Goal: Communication & Community: Answer question/provide support

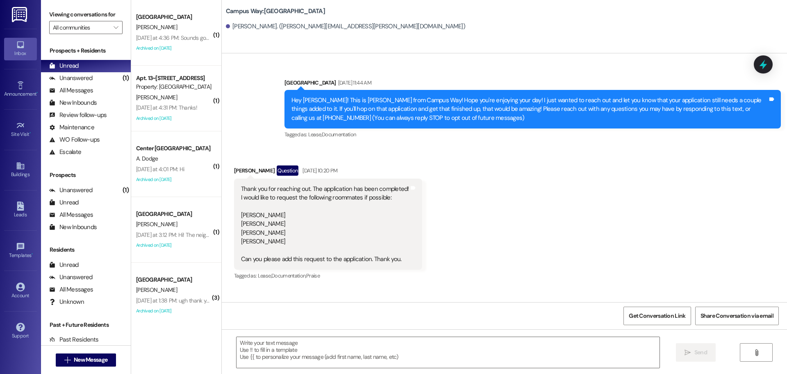
scroll to position [283, 0]
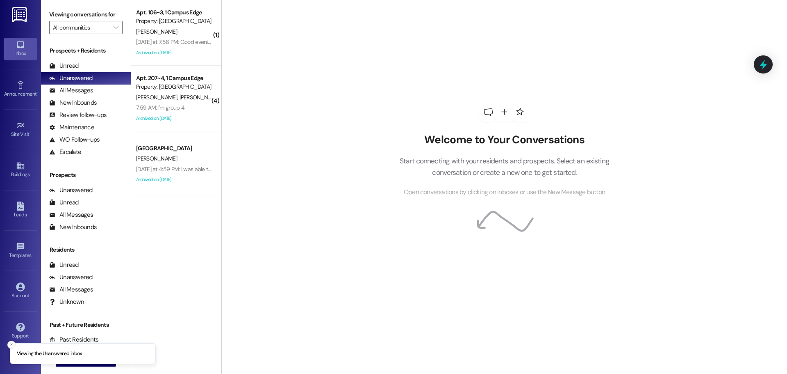
click at [12, 348] on button "Close toast" at bounding box center [11, 344] width 8 height 8
click at [61, 355] on button " New Message" at bounding box center [86, 359] width 61 height 13
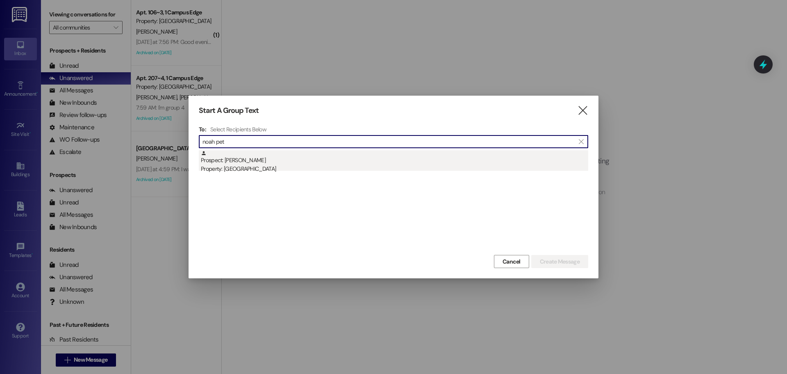
type input "noah pet"
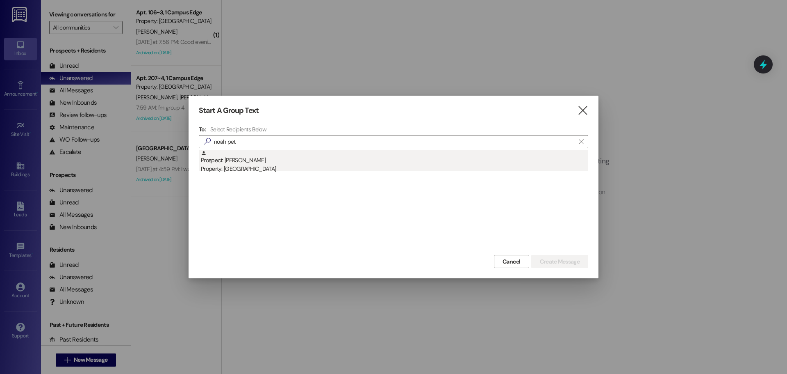
click at [254, 169] on div "Property: [GEOGRAPHIC_DATA]" at bounding box center [394, 168] width 387 height 9
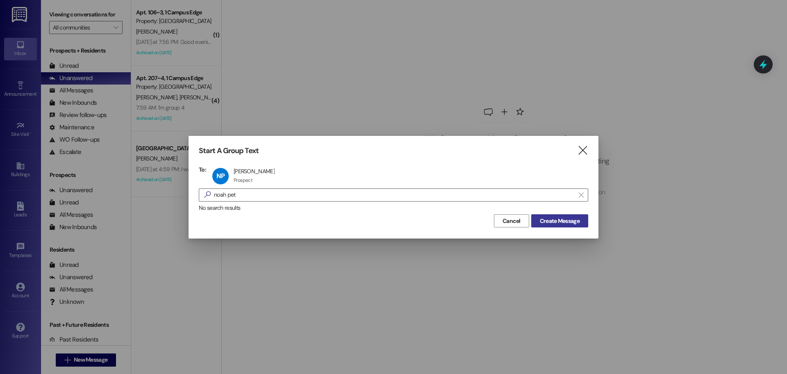
click at [551, 226] on button "Create Message" at bounding box center [559, 220] width 57 height 13
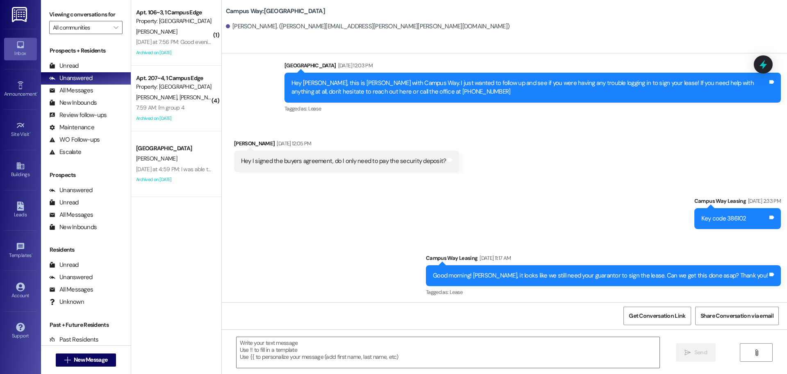
scroll to position [600, 0]
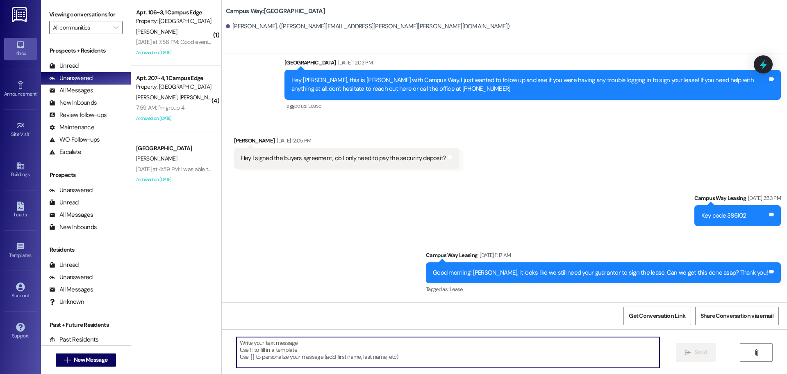
click at [412, 359] on textarea at bounding box center [448, 352] width 423 height 31
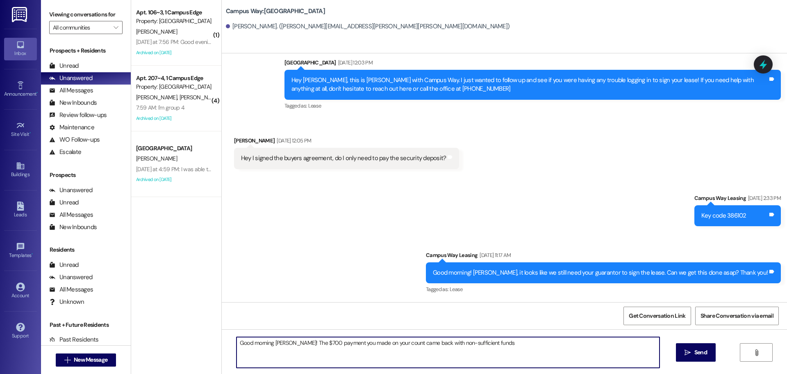
click at [310, 341] on textarea "Good morning Noah! The $700 payment you made on your count came back with non-s…" at bounding box center [448, 352] width 423 height 31
click at [514, 344] on textarea "Good morning Noah! The $700 deposit payment you made on your count came back wi…" at bounding box center [448, 352] width 423 height 31
type textarea "Good morning Noah! The $700 deposit payment you made on your count came back wi…"
click at [514, 344] on textarea "Good morning Noah! The $700 deposit payment you made on your count came back wi…" at bounding box center [448, 352] width 423 height 31
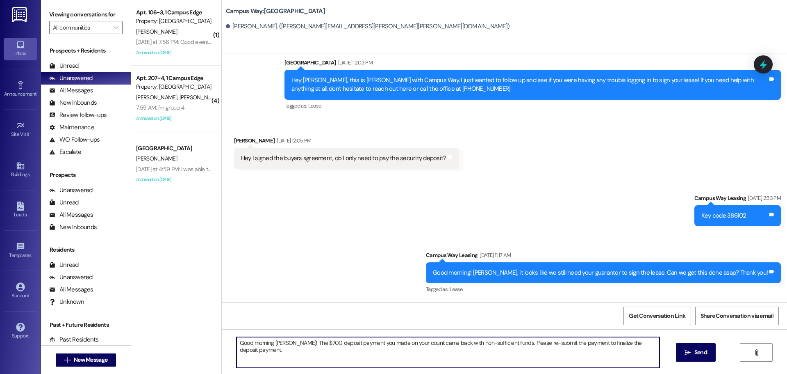
click at [514, 344] on textarea "Good morning Noah! The $700 deposit payment you made on your count came back wi…" at bounding box center [448, 352] width 423 height 31
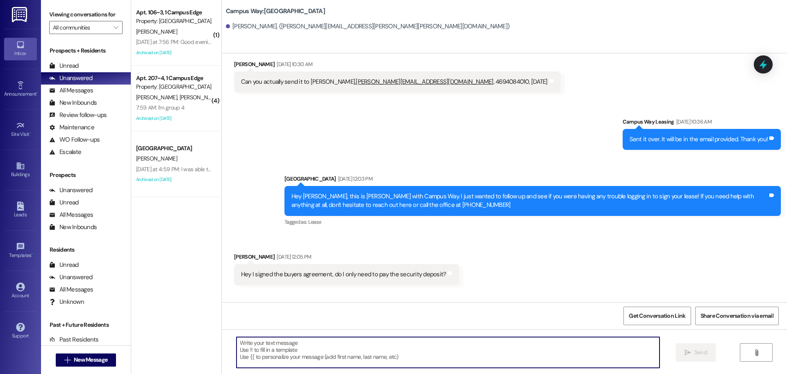
scroll to position [473, 0]
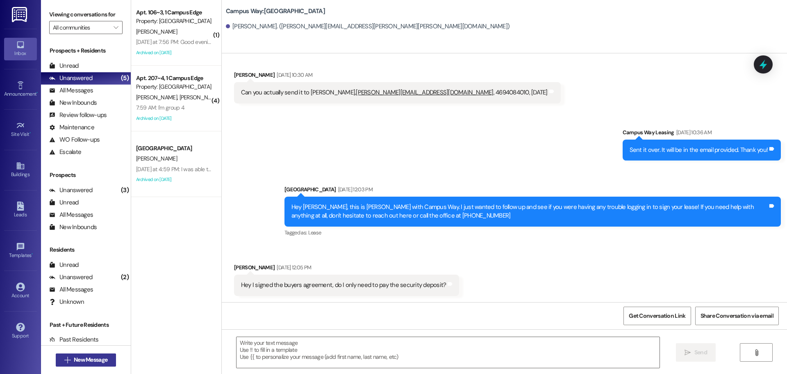
click at [84, 353] on div " New Message" at bounding box center [86, 359] width 90 height 29
click at [84, 353] on button " New Message" at bounding box center [86, 359] width 61 height 13
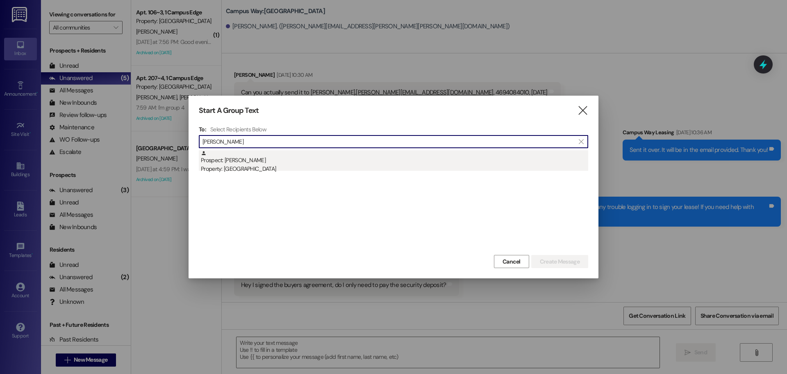
type input "wilks"
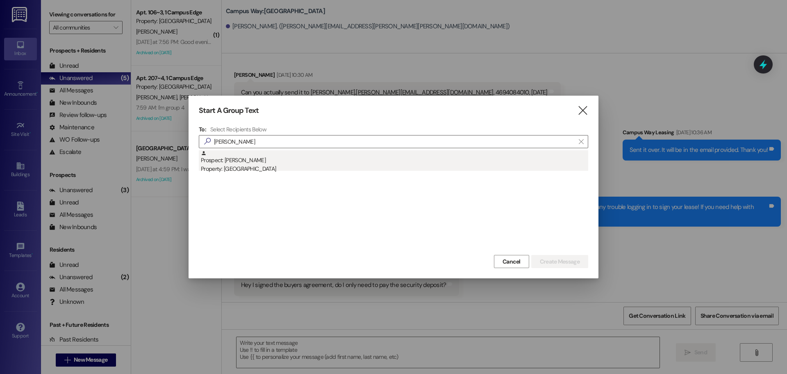
click at [249, 162] on div "Prospect: Isaac Wilks Property: Campus Way" at bounding box center [394, 161] width 387 height 23
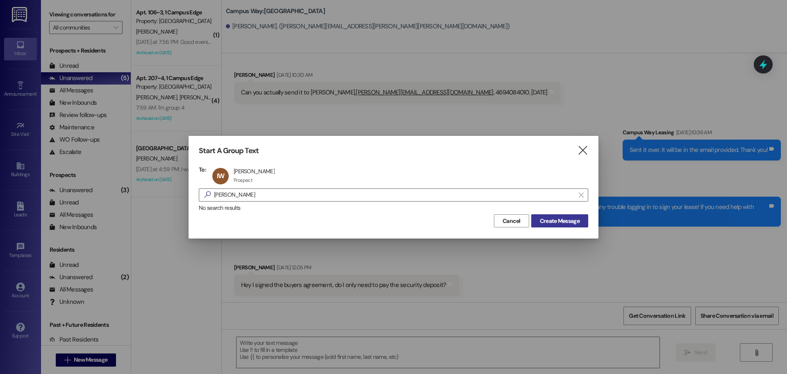
click at [563, 220] on span "Create Message" at bounding box center [560, 220] width 40 height 9
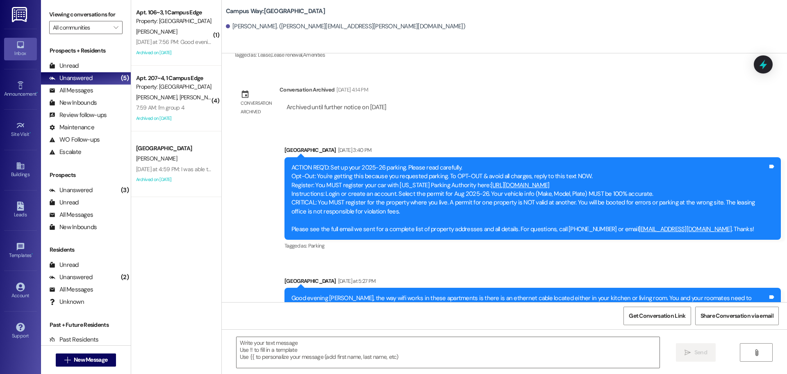
scroll to position [552, 0]
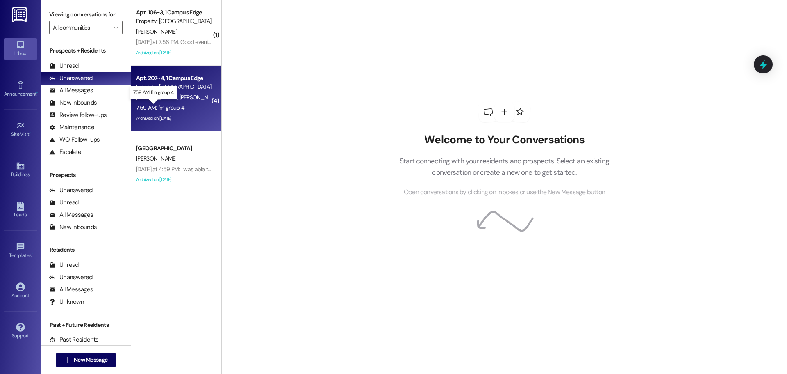
click at [171, 106] on div "7:59 AM: I'm group 4 7:59 AM: I'm group 4" at bounding box center [160, 107] width 48 height 7
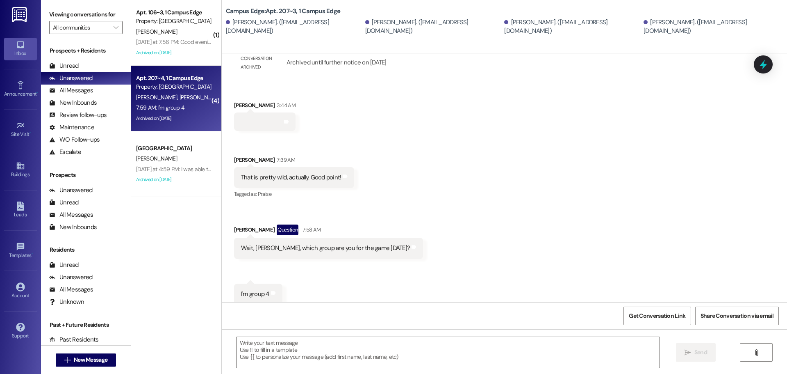
scroll to position [658, 0]
click at [766, 67] on icon at bounding box center [763, 64] width 14 height 14
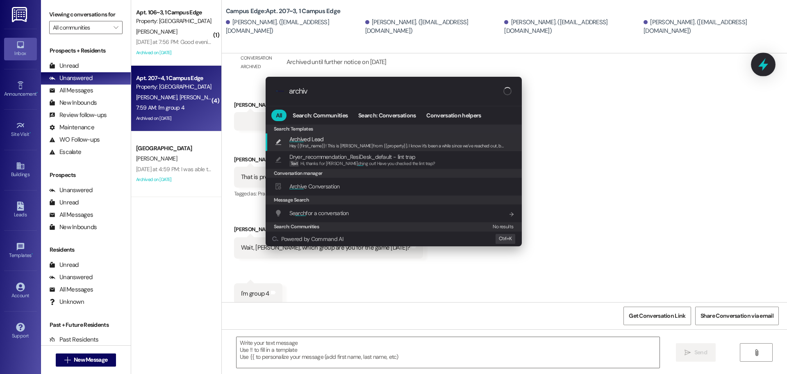
type input "archive"
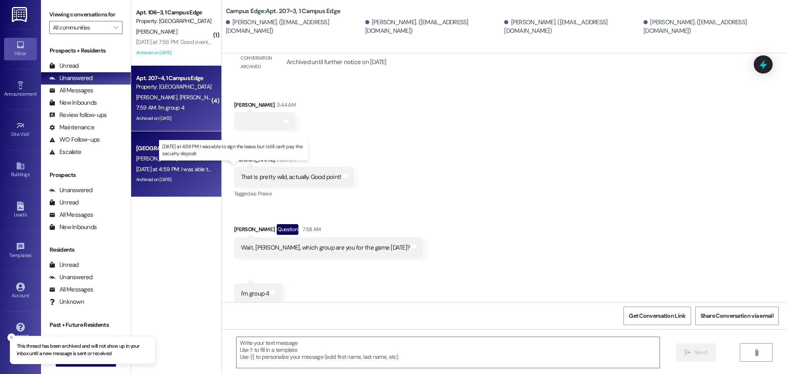
click at [176, 168] on div "Yesterday at 4:59 PM: I was able to sign the lease, but I still can't pay the s…" at bounding box center [237, 168] width 202 height 7
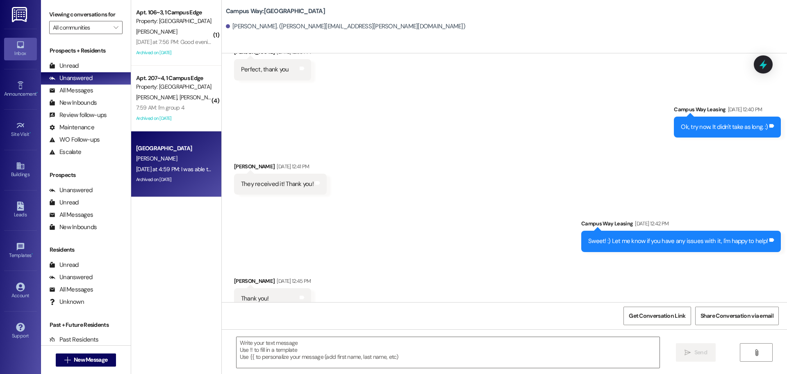
scroll to position [1990, 0]
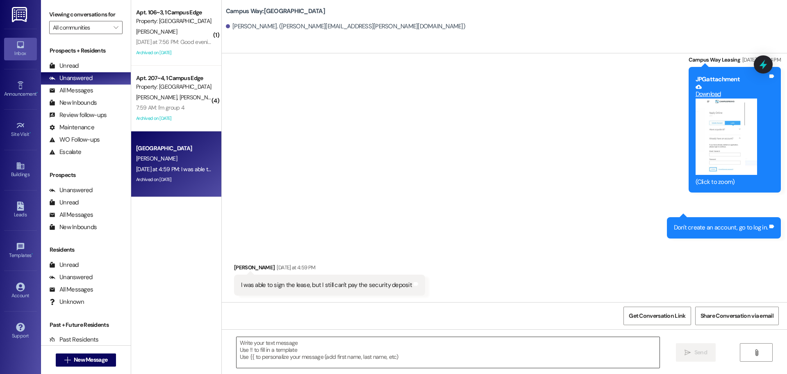
click at [462, 355] on textarea at bounding box center [448, 352] width 423 height 31
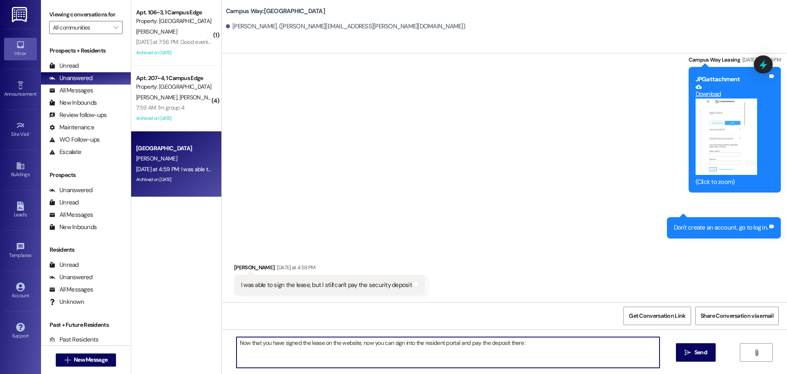
type textarea "Now that you have signed the lease on the website, now you can sign into the re…"
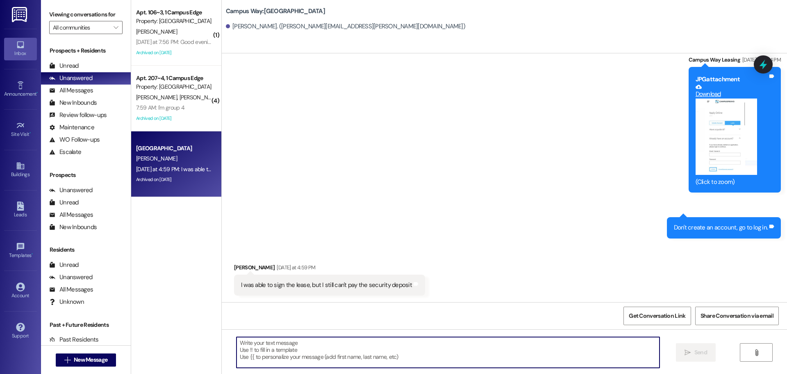
scroll to position [1990, 0]
click at [769, 63] on icon at bounding box center [763, 64] width 11 height 11
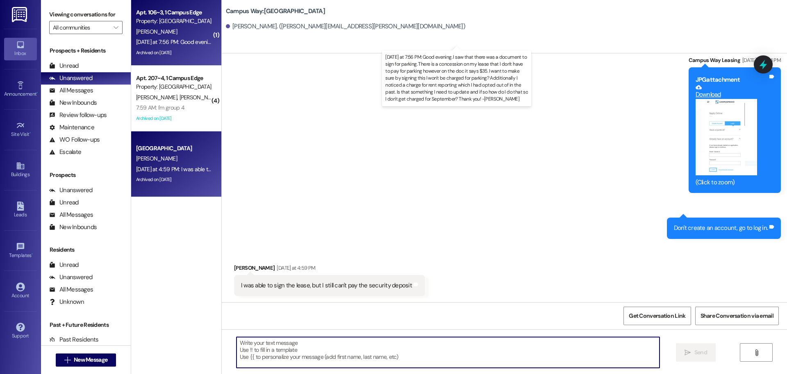
click at [166, 41] on div "Yesterday at 7:56 PM: Good evening. I saw that there was a document to sign for…" at bounding box center [692, 41] width 1113 height 7
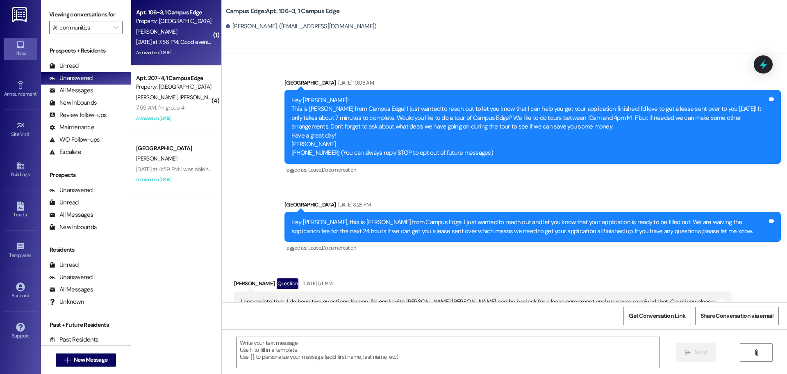
scroll to position [9130, 0]
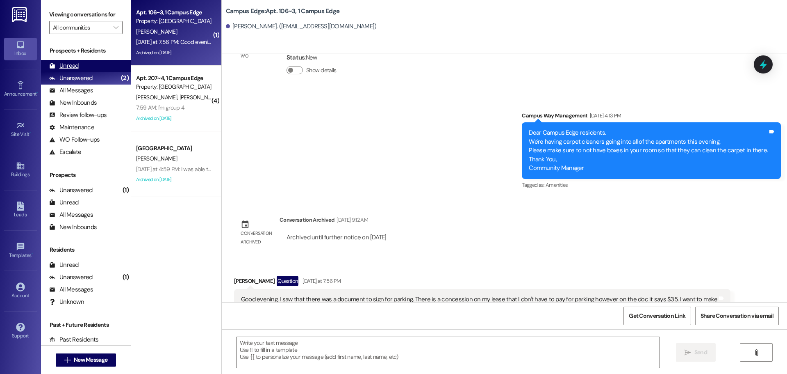
click at [83, 61] on div "Unread (0)" at bounding box center [86, 66] width 90 height 12
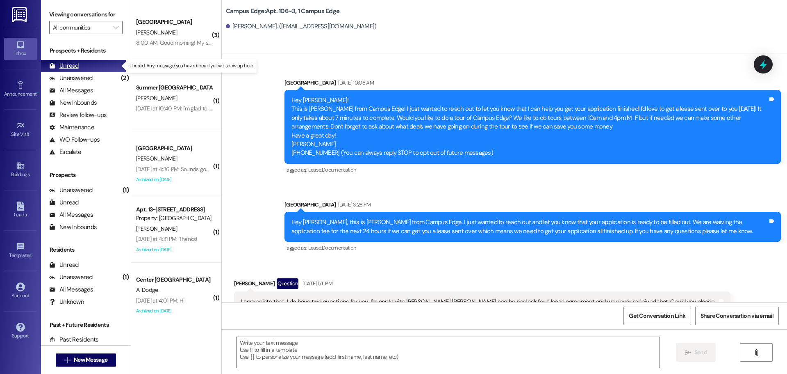
scroll to position [9130, 0]
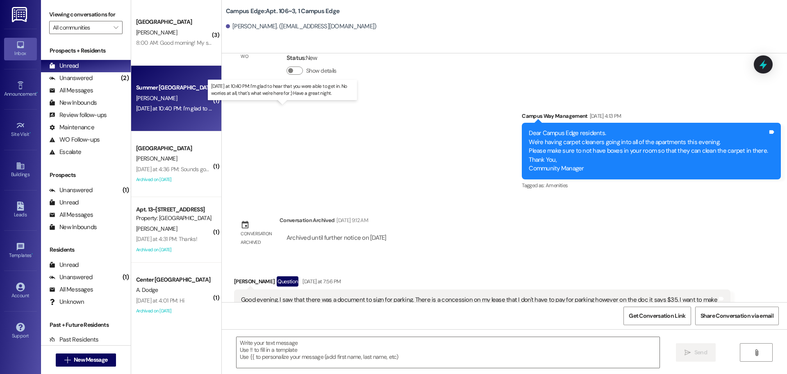
click at [164, 106] on div "Yesterday at 10:40 PM: I'm glad to hear that you were able to get in. No worrie…" at bounding box center [286, 108] width 301 height 7
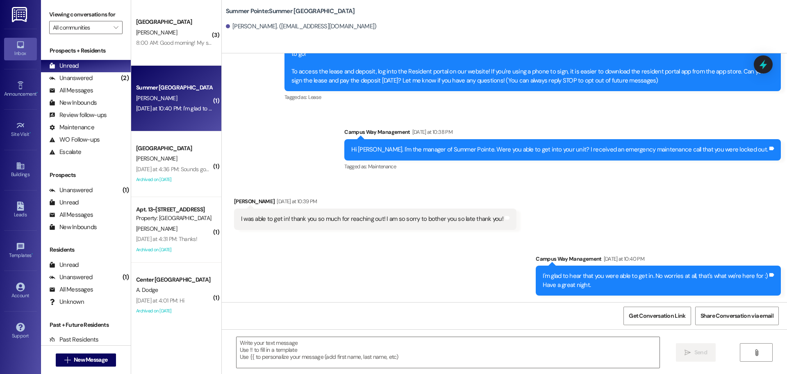
scroll to position [46, 0]
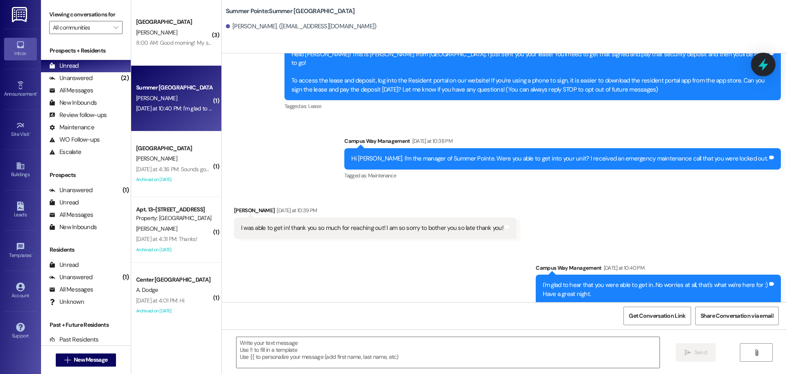
click at [762, 65] on icon at bounding box center [763, 64] width 10 height 13
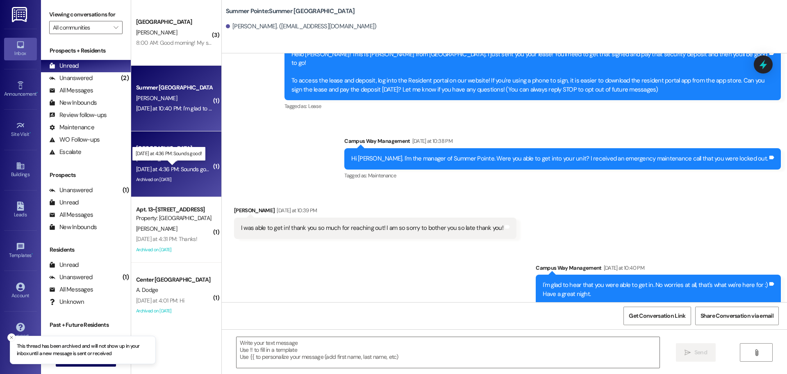
click at [182, 170] on div "Yesterday at 4:36 PM: Sounds good! Yesterday at 4:36 PM: Sounds good!" at bounding box center [174, 168] width 77 height 7
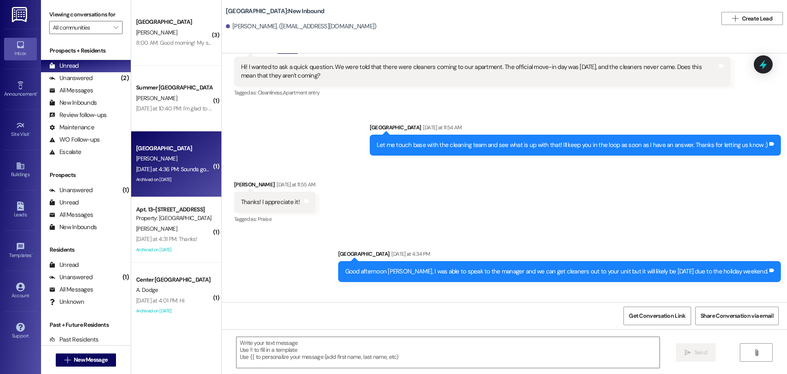
scroll to position [2105, 0]
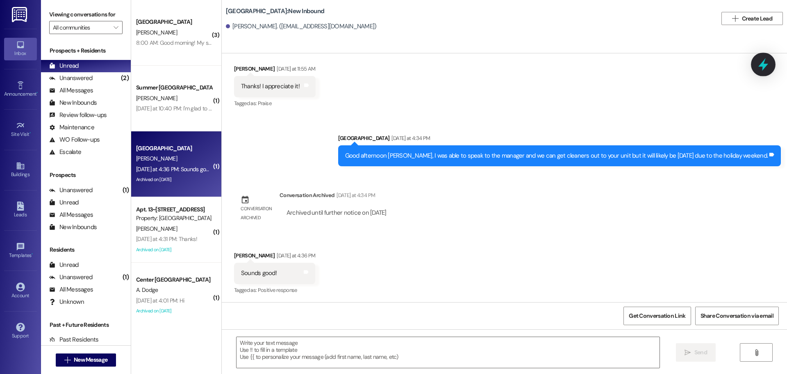
click at [759, 68] on icon at bounding box center [763, 64] width 14 height 14
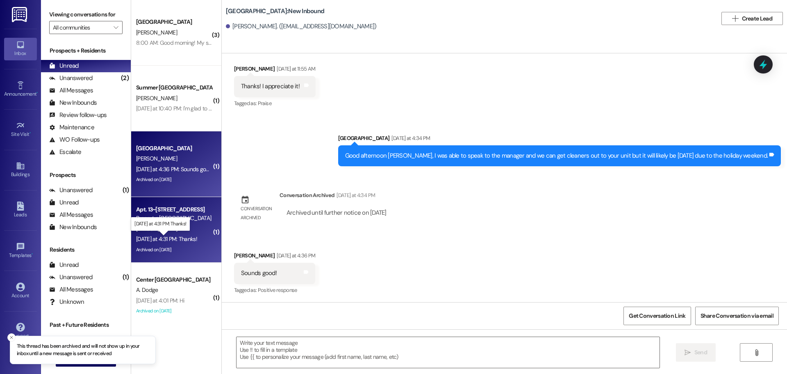
click at [166, 239] on div "Yesterday at 4:31 PM: Thanks! Yesterday at 4:31 PM: Thanks!" at bounding box center [166, 238] width 61 height 7
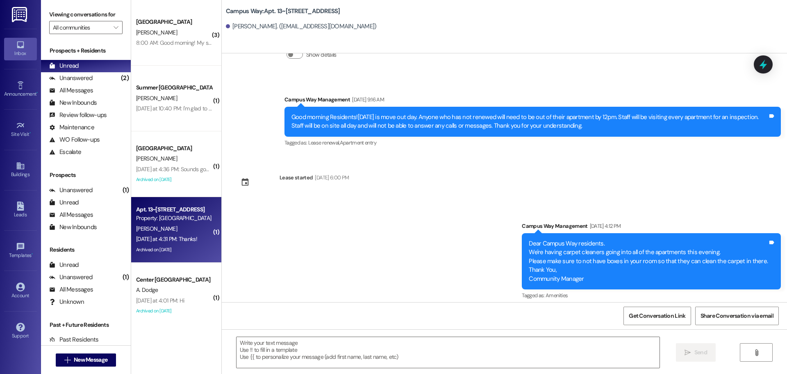
scroll to position [5376, 0]
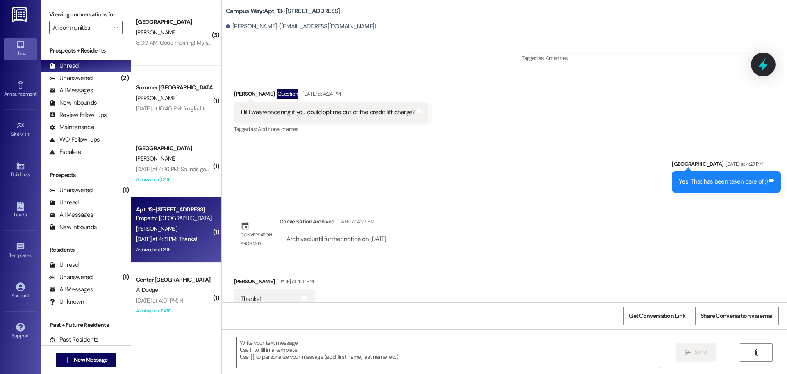
click at [755, 60] on div at bounding box center [763, 63] width 25 height 23
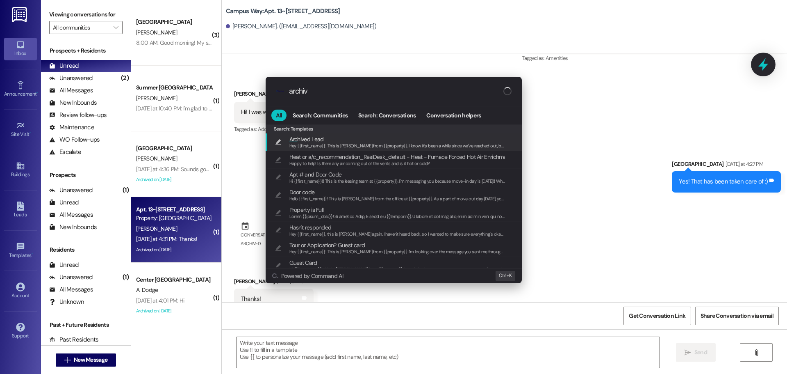
type input "archive"
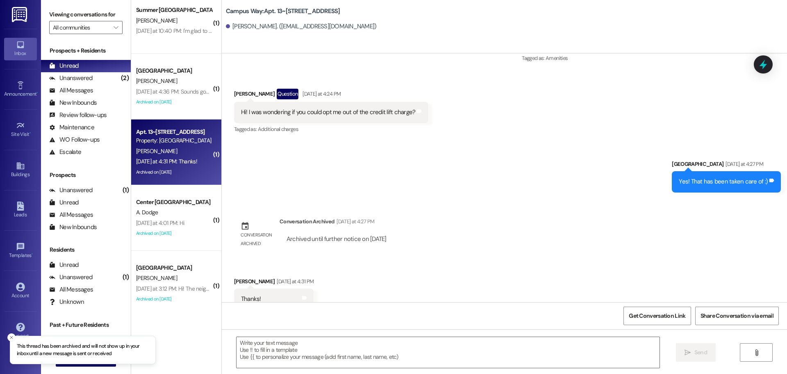
scroll to position [78, 0]
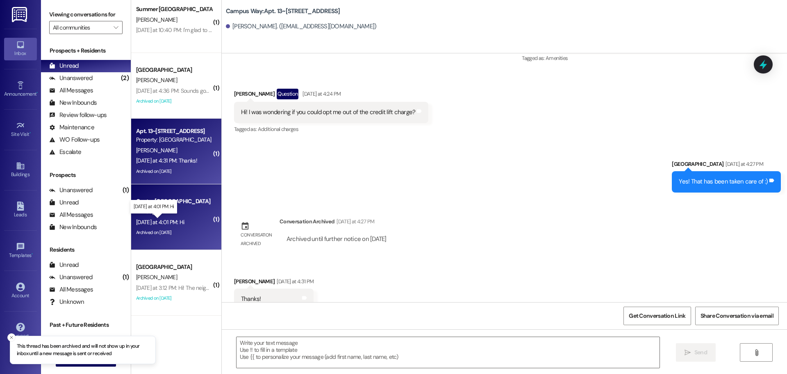
click at [162, 221] on div "Yesterday at 4:01 PM: Hi Yesterday at 4:01 PM: Hi" at bounding box center [160, 221] width 48 height 7
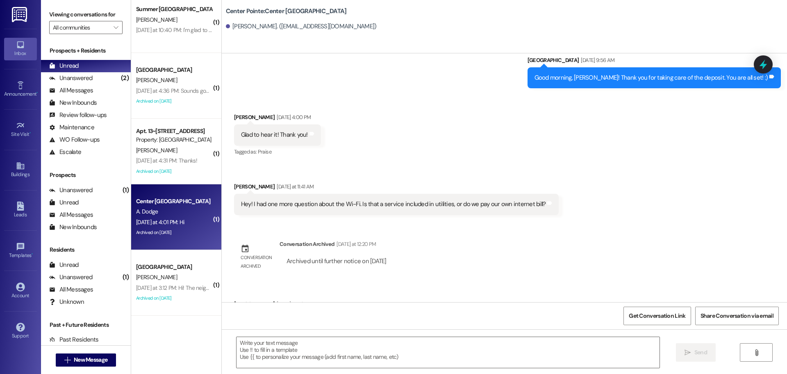
scroll to position [1307, 0]
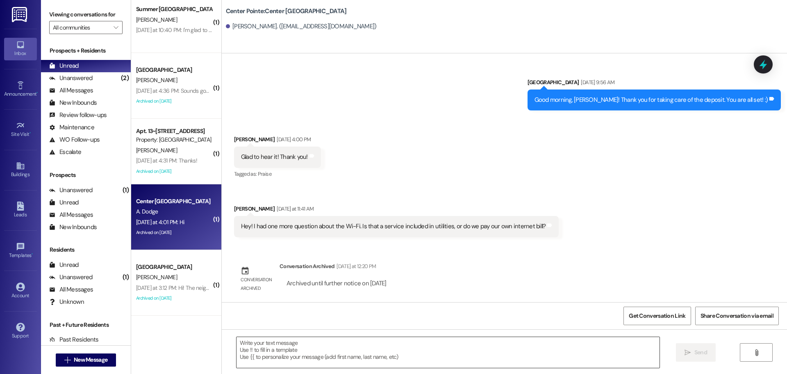
click at [414, 349] on textarea at bounding box center [448, 352] width 423 height 31
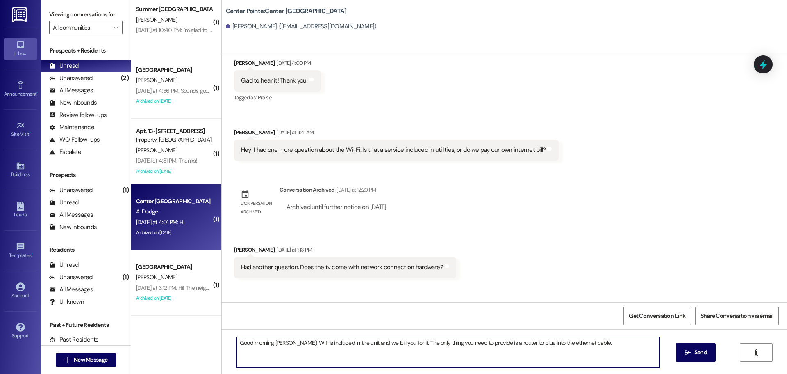
scroll to position [1471, 0]
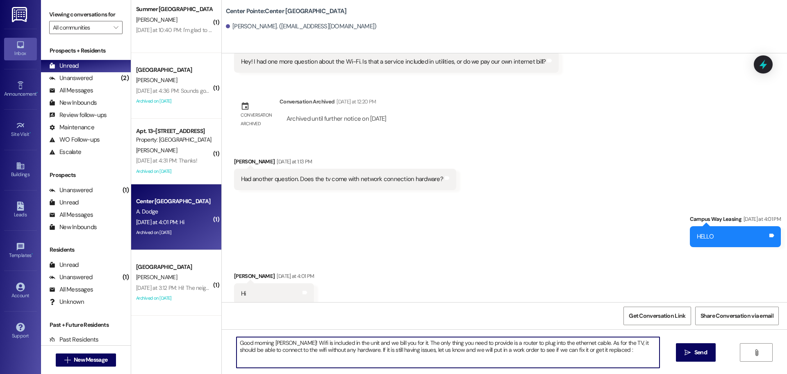
type textarea "Good morning Alice! Wifi is included in the unit and we bill you for it. The on…"
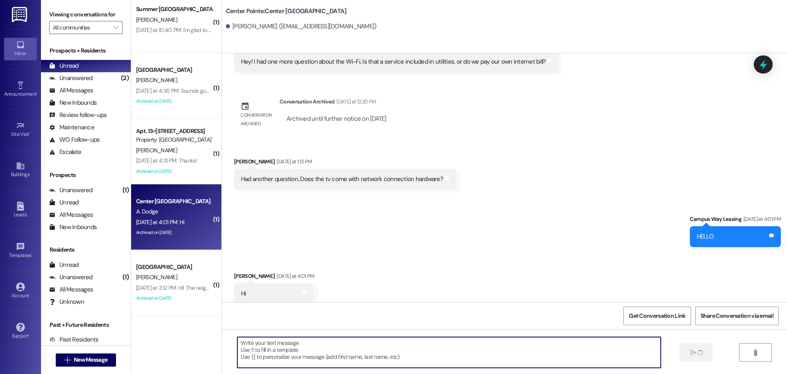
scroll to position [1471, 0]
click at [764, 59] on icon at bounding box center [763, 64] width 14 height 14
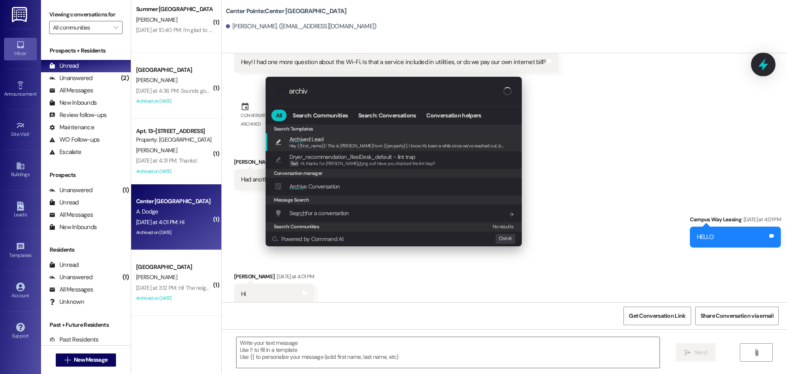
type input "archive"
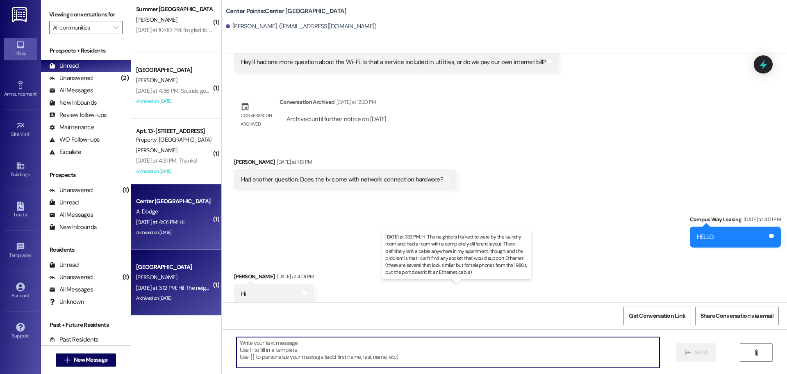
click at [168, 287] on div "Yesterday at 3:12 PM: Hi! The neighbors I talked to were by the laundry room an…" at bounding box center [579, 287] width 887 height 7
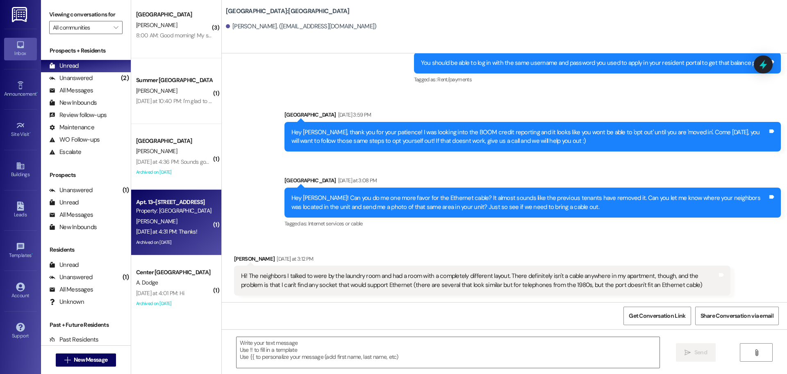
scroll to position [0, 0]
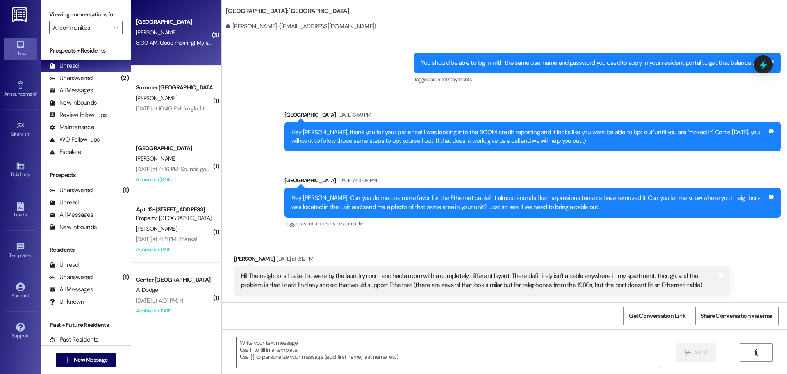
click at [170, 36] on div "M. Walther" at bounding box center [173, 32] width 77 height 10
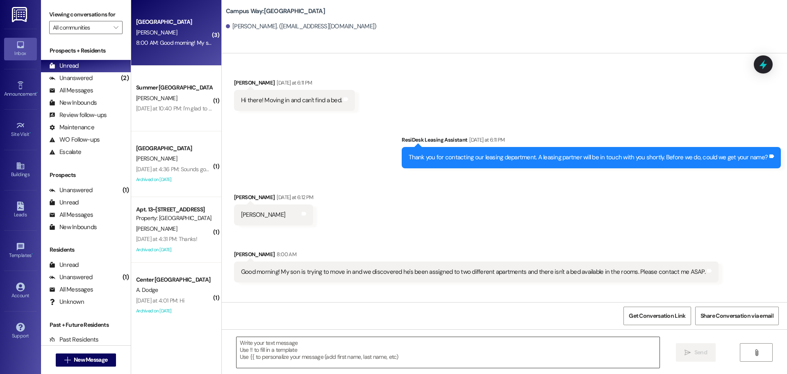
click at [418, 360] on textarea at bounding box center [448, 352] width 423 height 31
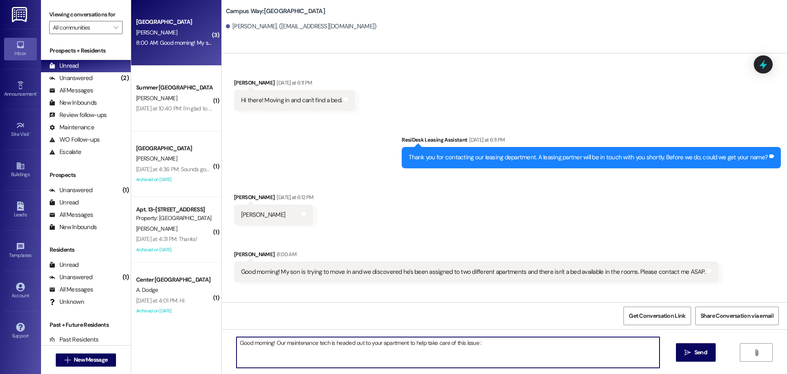
type textarea "Good morning! Our maintenance tech is headed out to your apartment to help take…"
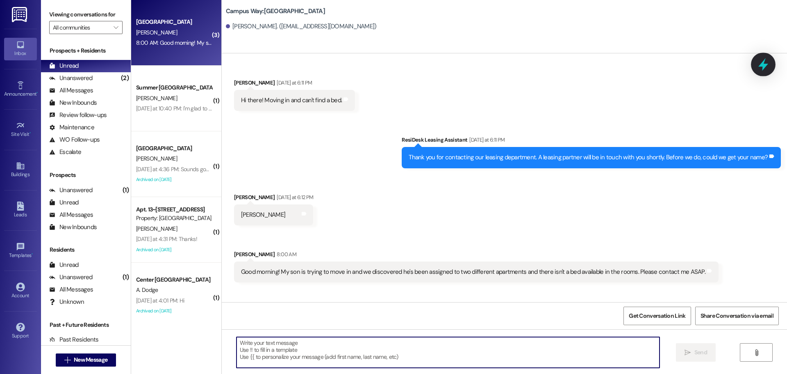
click at [766, 58] on icon at bounding box center [763, 64] width 14 height 14
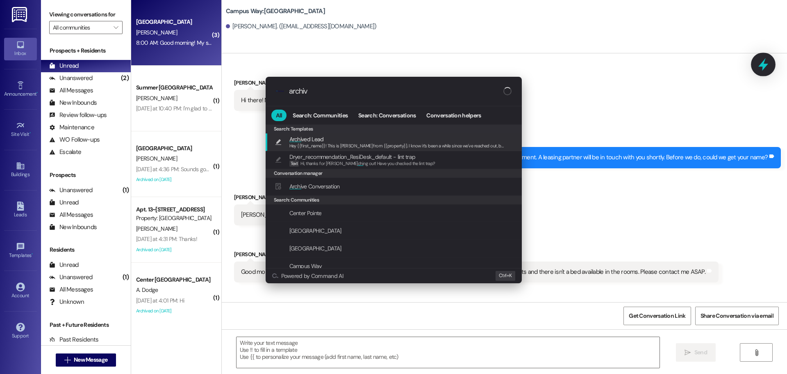
type input "archive"
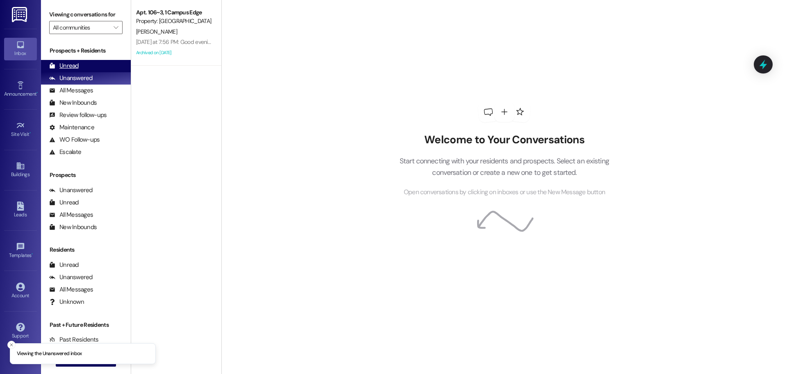
click at [83, 68] on div "Unread (0)" at bounding box center [86, 66] width 90 height 12
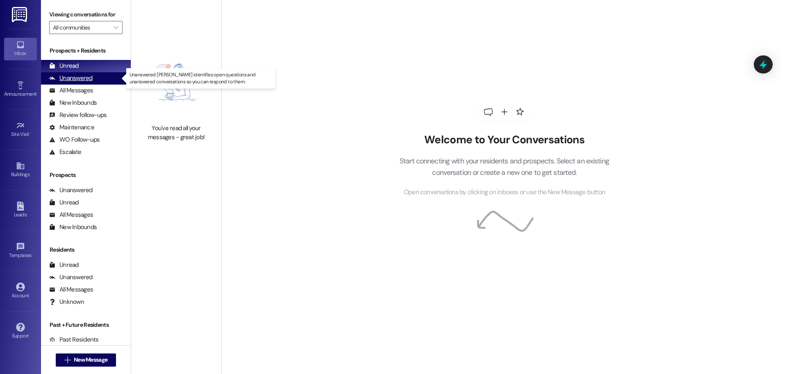
click at [83, 75] on div "Unanswered" at bounding box center [70, 78] width 43 height 9
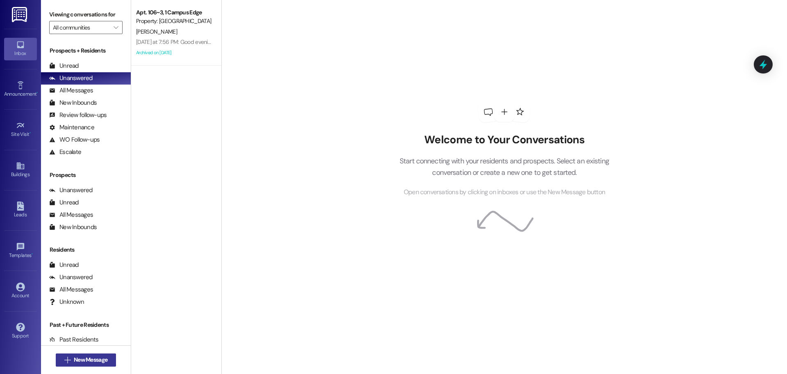
click at [91, 354] on button " New Message" at bounding box center [86, 359] width 61 height 13
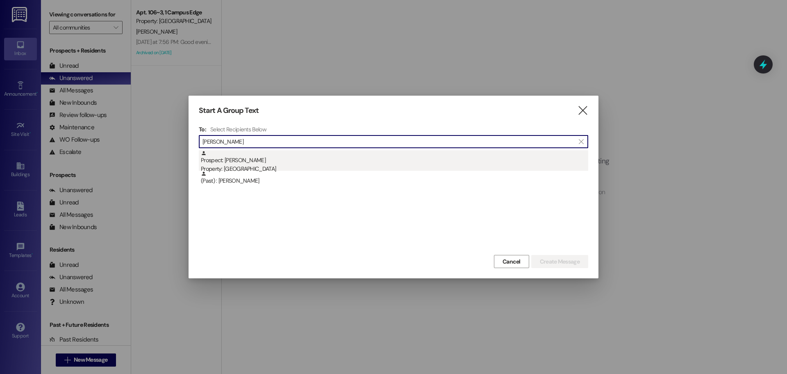
type input "[PERSON_NAME]"
click at [276, 166] on div "Property: East Pointe" at bounding box center [394, 168] width 387 height 9
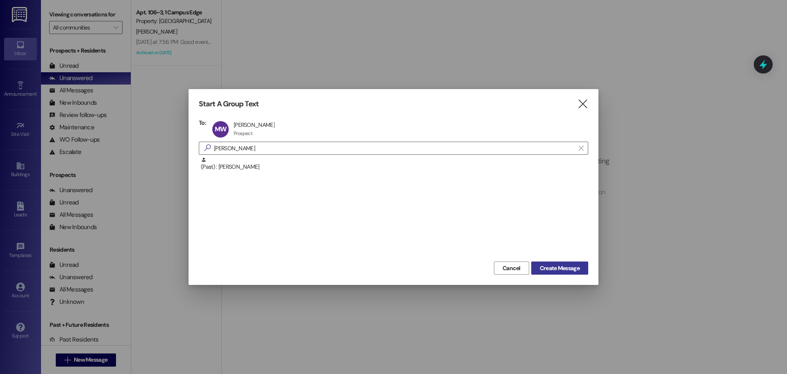
click at [565, 266] on span "Create Message" at bounding box center [560, 268] width 40 height 9
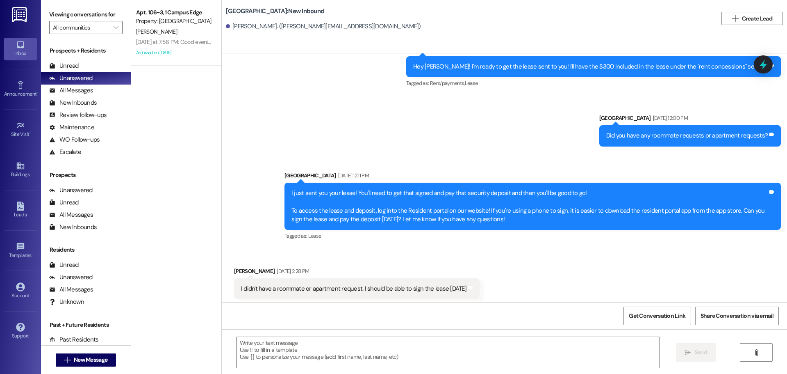
scroll to position [405, 0]
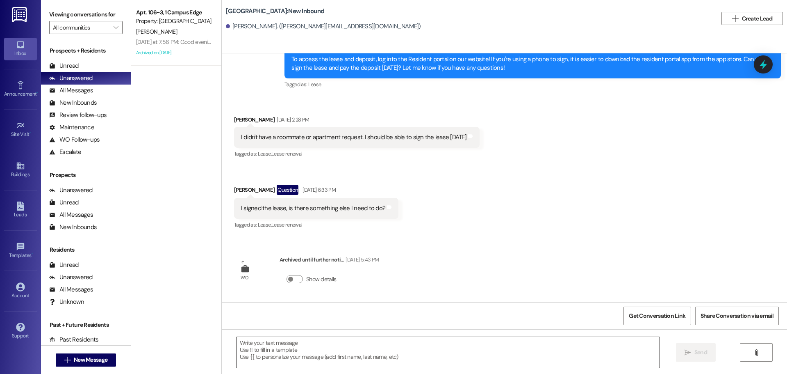
click at [478, 351] on textarea at bounding box center [448, 352] width 423 height 31
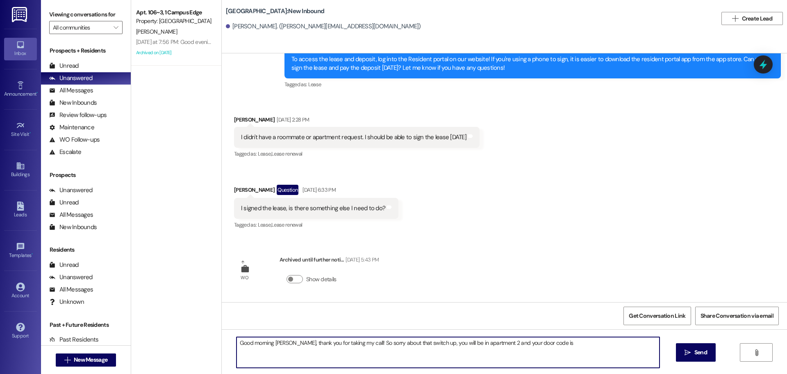
click at [585, 342] on textarea "Good morning Matthew, thank you for taking my call! So sorry about that switch …" at bounding box center [448, 352] width 423 height 31
type textarea "Good morning Matthew, thank you for taking my call! So sorry about that switch …"
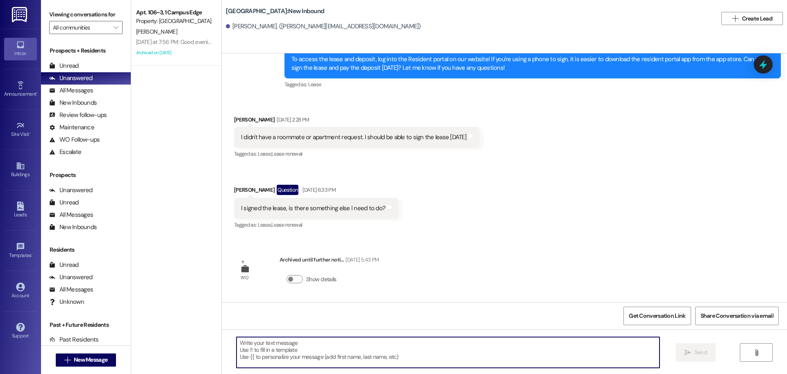
scroll to position [339, 0]
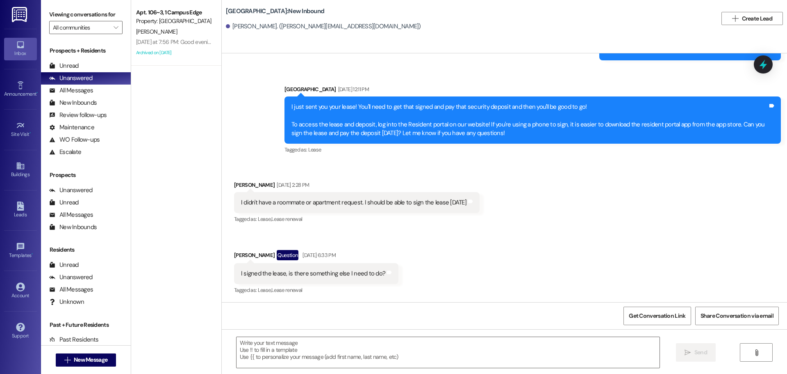
click at [188, 10] on div "Apt. 106~3, 1 Campus Edge" at bounding box center [174, 12] width 76 height 9
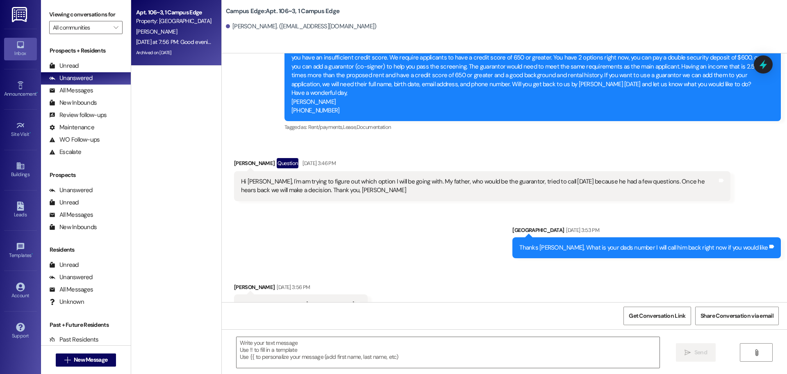
scroll to position [9130, 0]
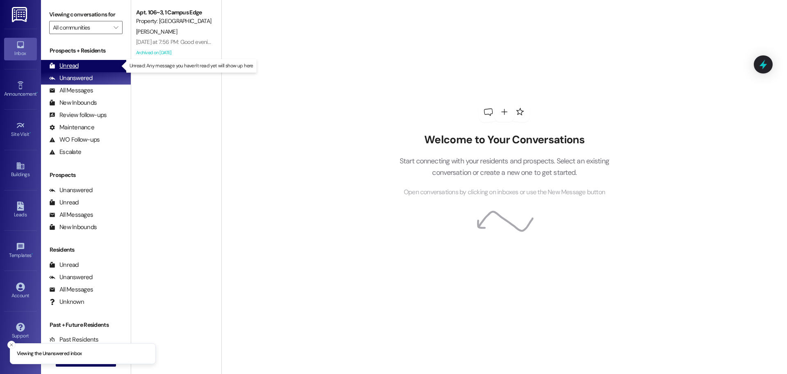
click at [87, 63] on div "Unread (0)" at bounding box center [86, 66] width 90 height 12
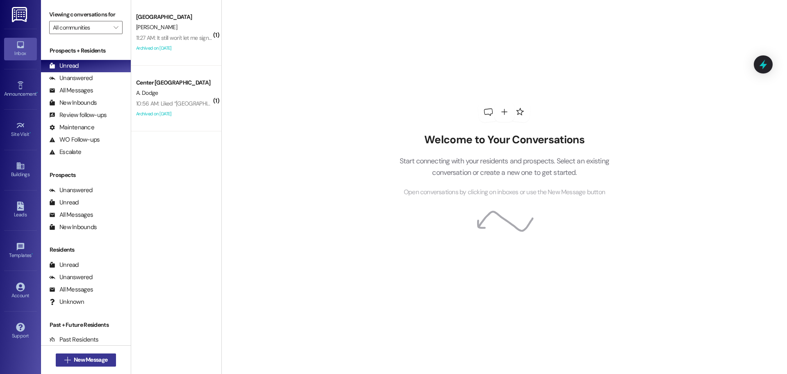
click at [87, 355] on span "New Message" at bounding box center [91, 359] width 34 height 9
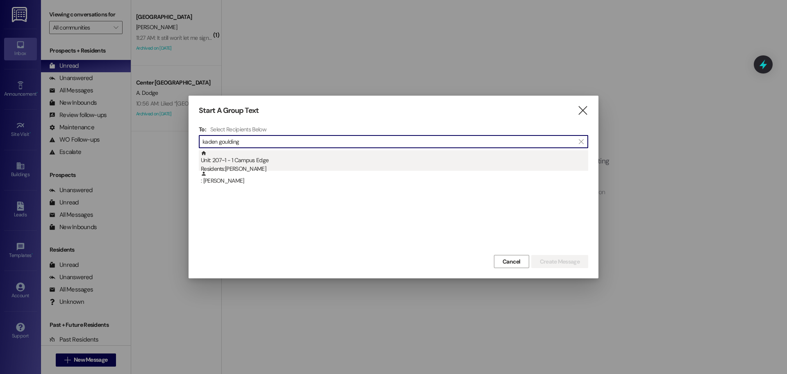
type input "kaden goulding"
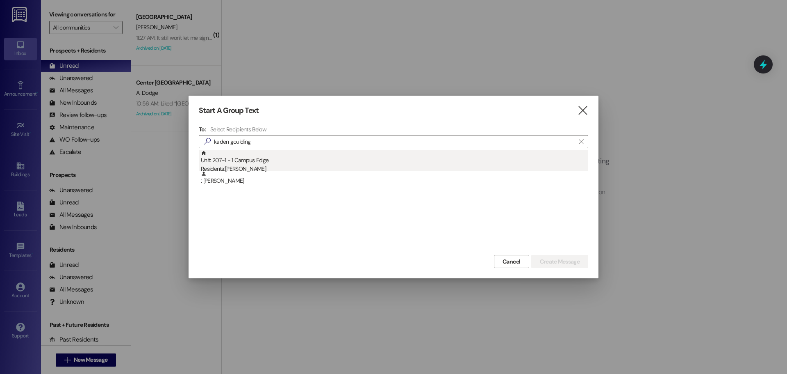
click at [474, 160] on div "Unit: 207~1 - 1 Campus Edge Residents: Kaden Goulding" at bounding box center [394, 161] width 387 height 23
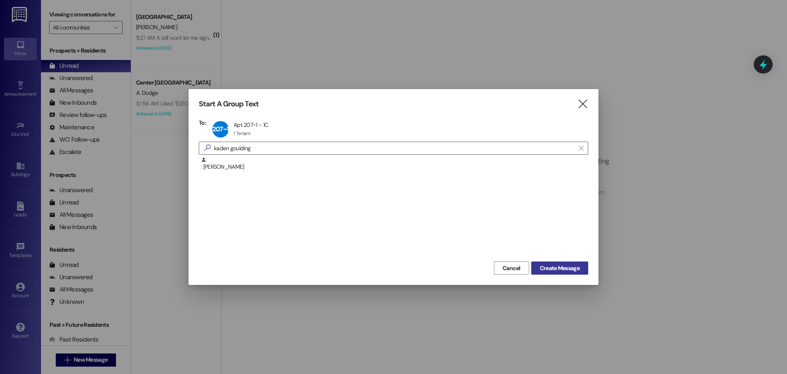
click at [574, 267] on span "Create Message" at bounding box center [560, 268] width 40 height 9
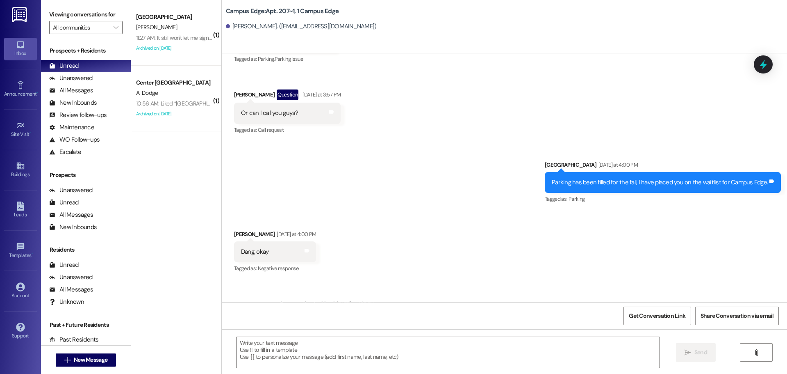
scroll to position [13965, 0]
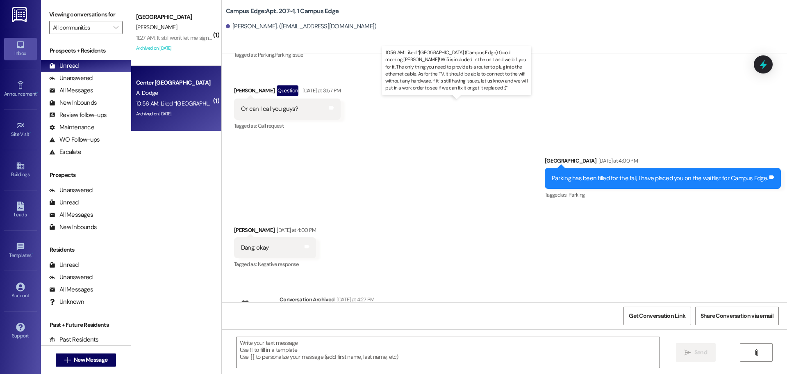
click at [193, 105] on div "10:56 AM: Liked “Leasing Campus Way (Campus Edge): Good morning Alice! Wifi is …" at bounding box center [606, 103] width 940 height 7
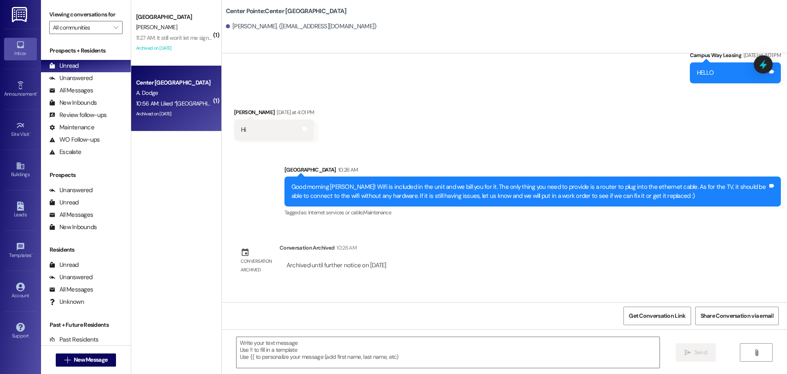
scroll to position [1574, 0]
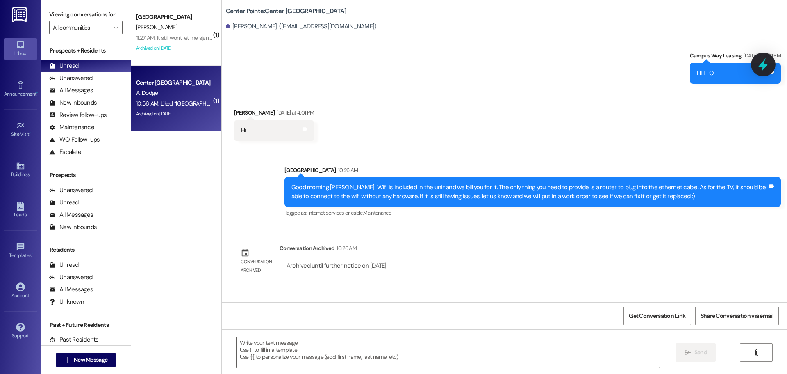
click at [760, 64] on icon at bounding box center [763, 64] width 14 height 14
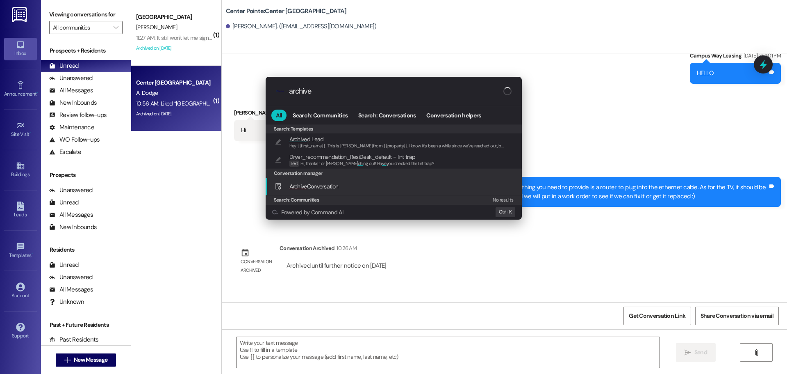
type input "archive"
click at [544, 87] on div ".cls-1{fill:#0a055f;}.cls-2{fill:#0cc4c4;} resideskLogoBlueOrange archive All S…" at bounding box center [393, 187] width 787 height 374
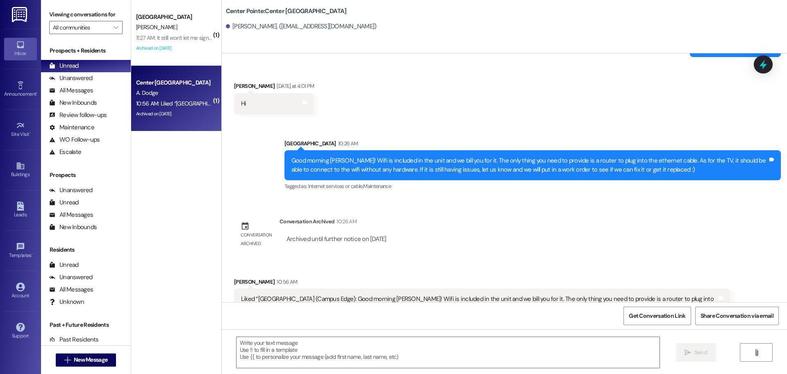
scroll to position [1615, 0]
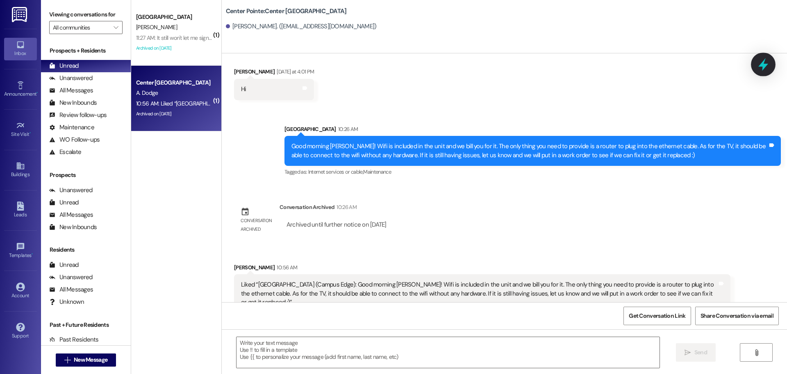
click at [768, 57] on div at bounding box center [763, 63] width 25 height 23
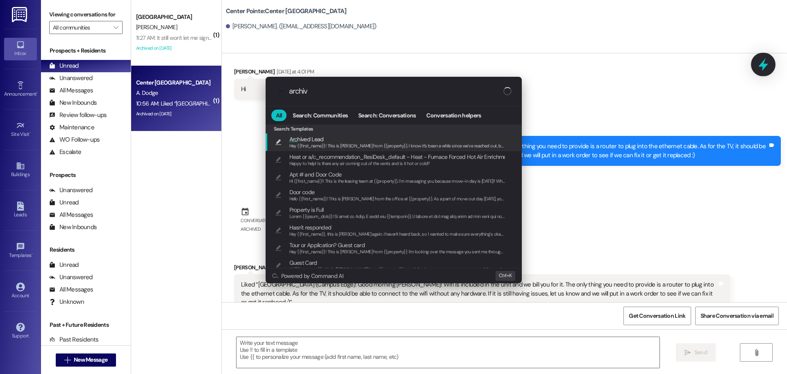
type input "archive"
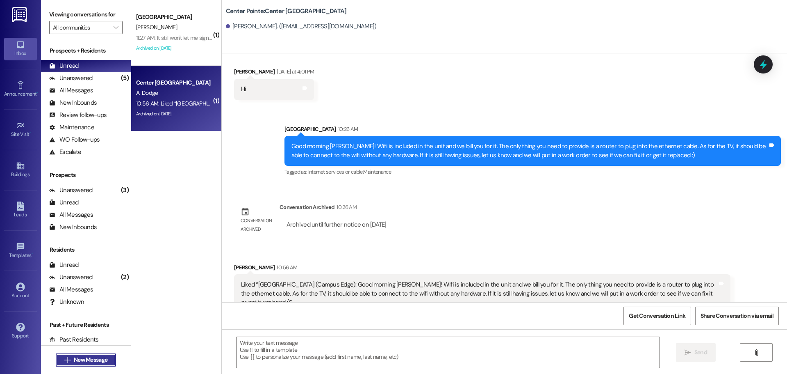
click at [98, 359] on span "New Message" at bounding box center [91, 359] width 34 height 9
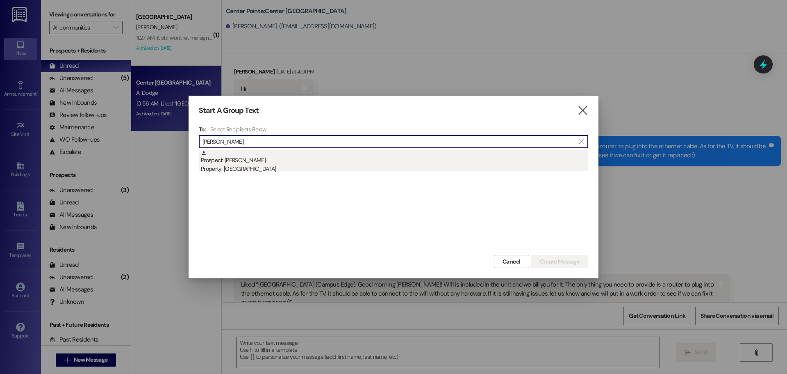
type input "dani peter"
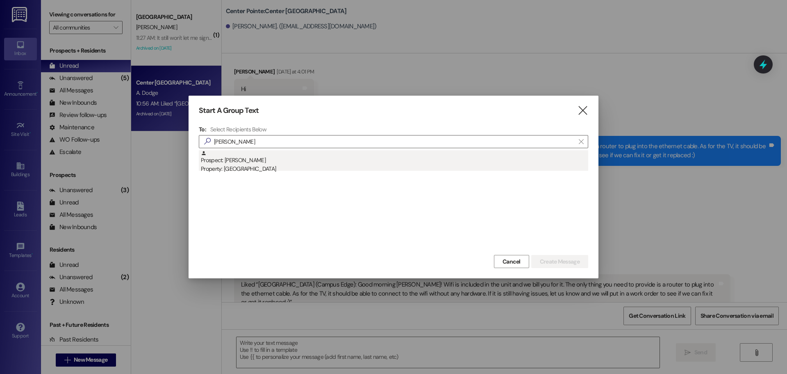
click at [270, 169] on div "Property: [GEOGRAPHIC_DATA]" at bounding box center [394, 168] width 387 height 9
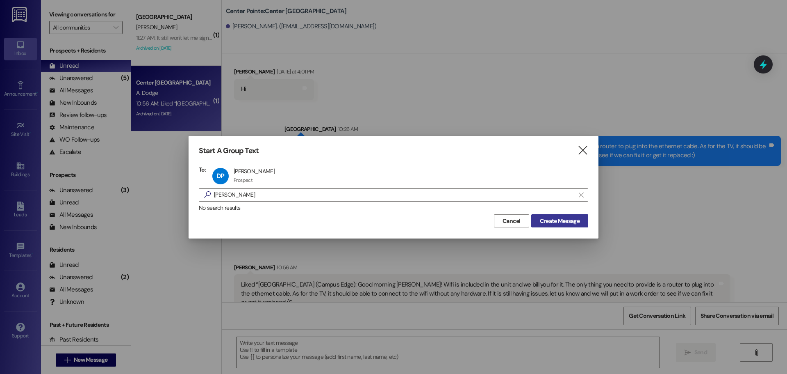
click at [551, 227] on button "Create Message" at bounding box center [559, 220] width 57 height 13
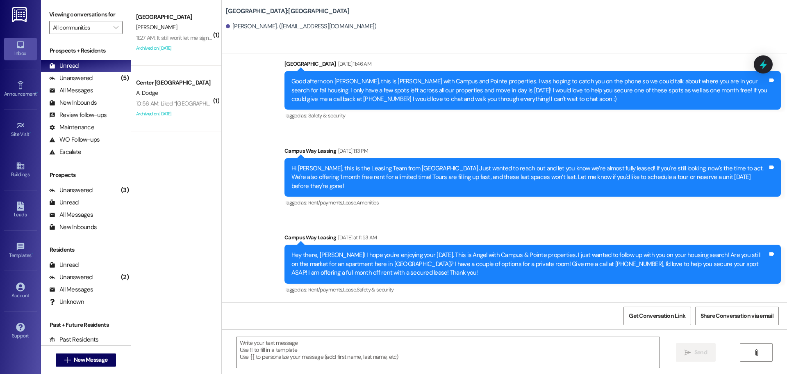
scroll to position [310, 0]
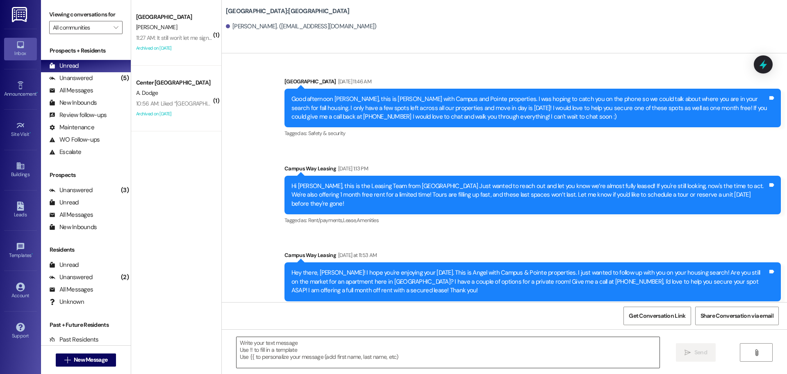
click at [468, 346] on textarea at bounding box center [448, 352] width 423 height 31
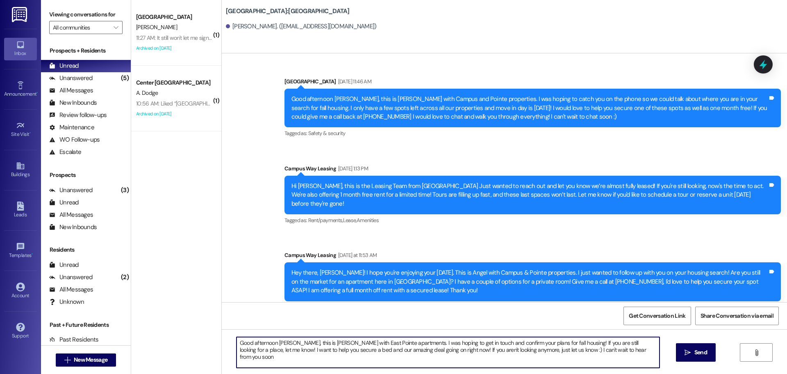
type textarea "Good afternoon Dani, this is Andrea with East Pointe apartments. I was hoping t…"
click at [468, 346] on textarea "Good afternoon Dani, this is Andrea with East Pointe apartments. I was hoping t…" at bounding box center [448, 352] width 423 height 31
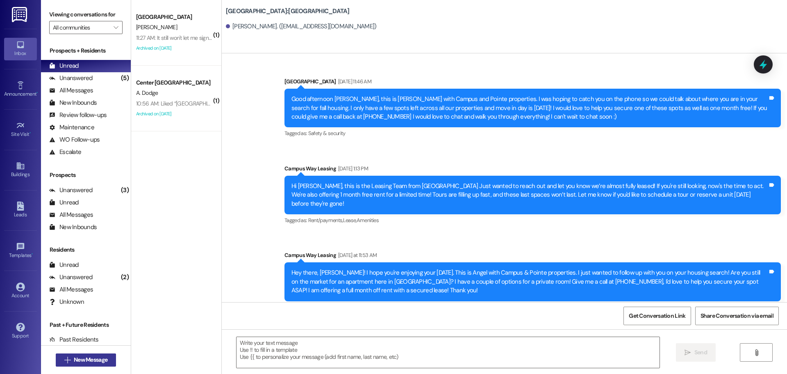
click at [100, 357] on span "New Message" at bounding box center [91, 359] width 34 height 9
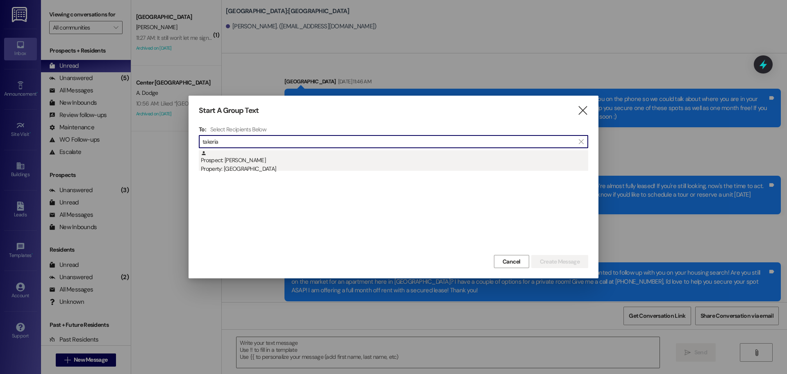
type input "takeria"
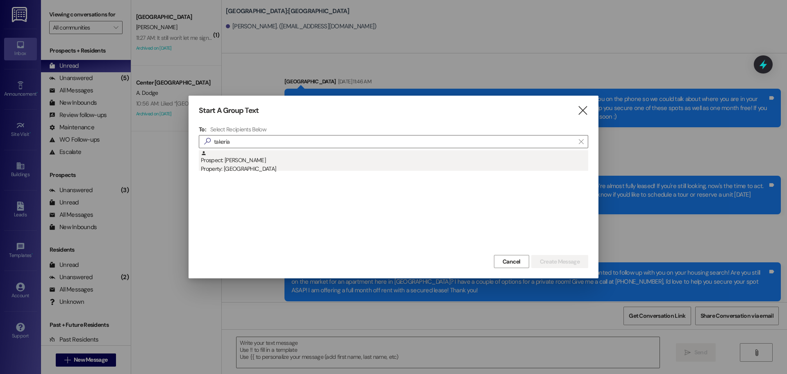
click at [319, 168] on div "Property: Campus Way" at bounding box center [394, 168] width 387 height 9
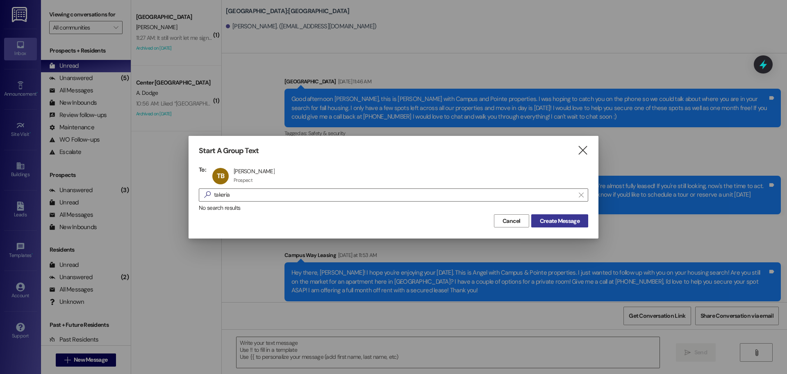
click at [542, 217] on span "Create Message" at bounding box center [560, 220] width 40 height 9
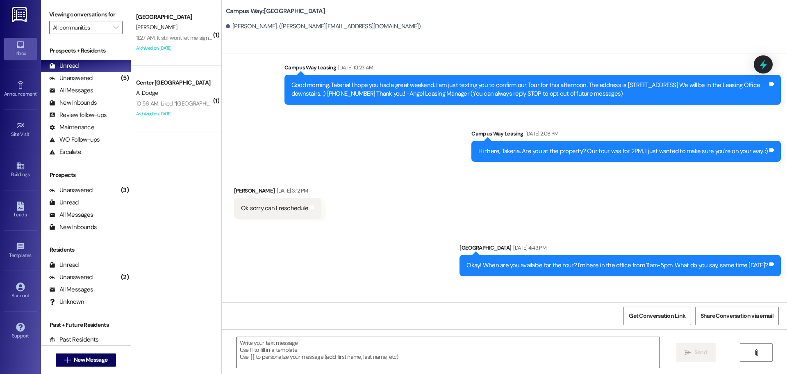
scroll to position [0, 0]
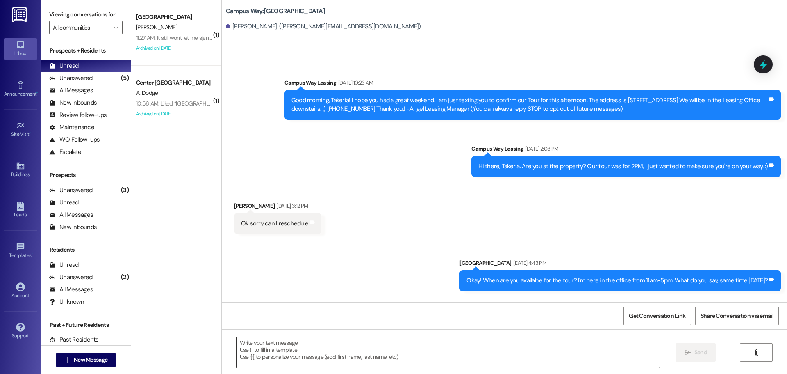
click at [384, 347] on textarea at bounding box center [448, 352] width 423 height 31
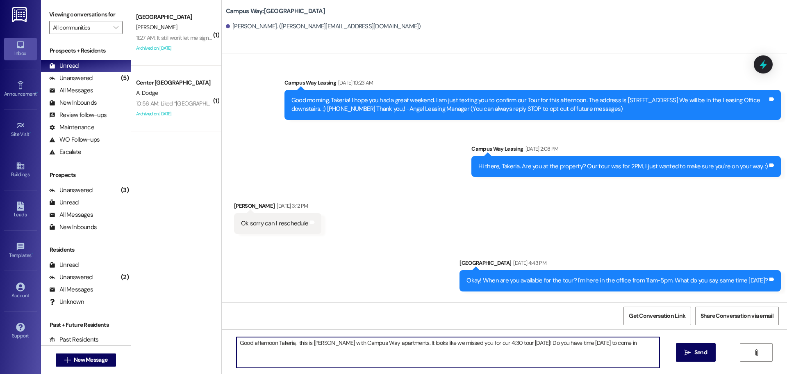
type textarea "Good afternoon Takeria, this is Andrea with Campus Way apartments. It looks lik…"
click at [384, 346] on textarea "Good afternoon Takeria, this is Andrea with Campus Way apartments. It looks lik…" at bounding box center [448, 352] width 423 height 31
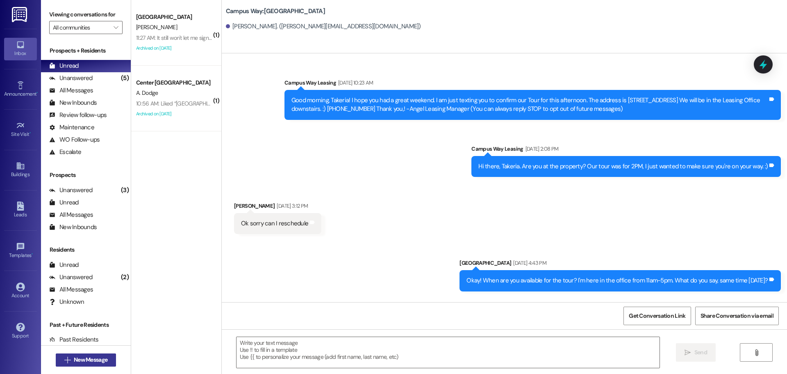
click at [112, 360] on button " New Message" at bounding box center [86, 359] width 61 height 13
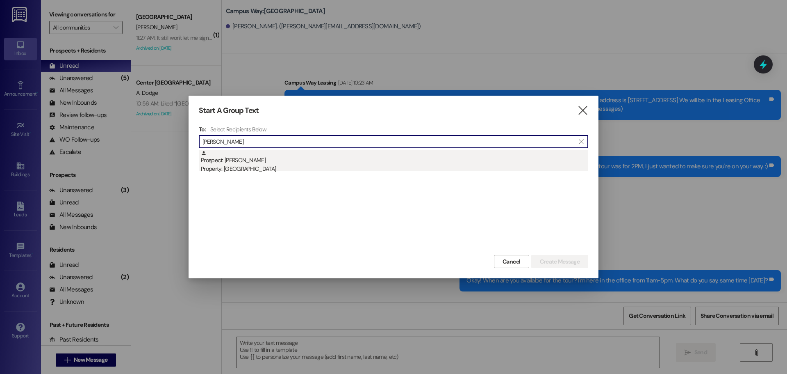
type input "len lev"
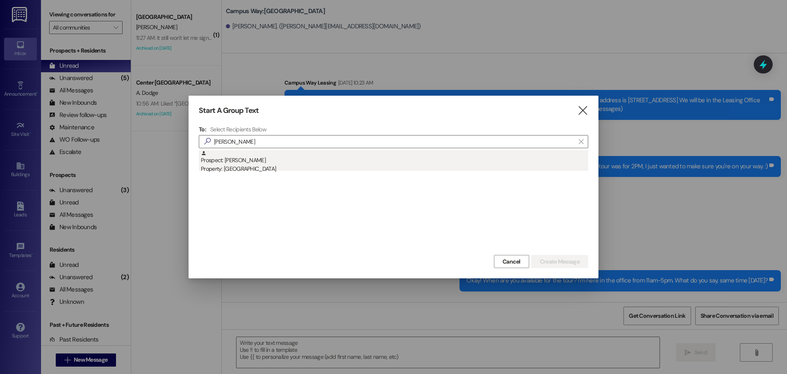
click at [250, 157] on div "Prospect: Len LeVasseur Property: Center Pointe" at bounding box center [394, 161] width 387 height 23
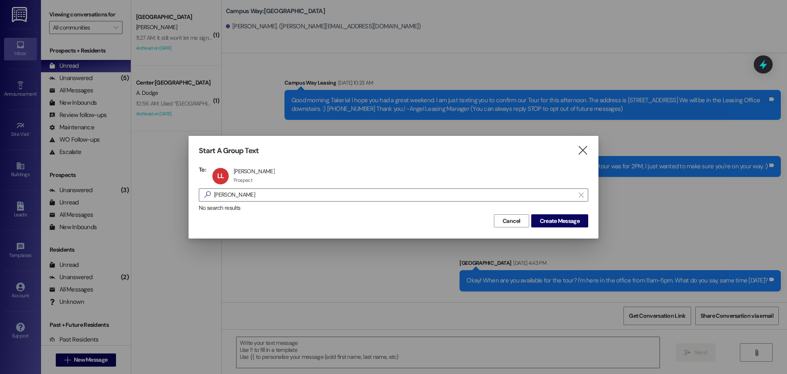
click at [548, 231] on div "Start A Group Text  To: LL Len LeVasseur Len LeVasseur Prospect Prospect click…" at bounding box center [394, 187] width 410 height 102
click at [554, 217] on span "Create Message" at bounding box center [560, 220] width 40 height 9
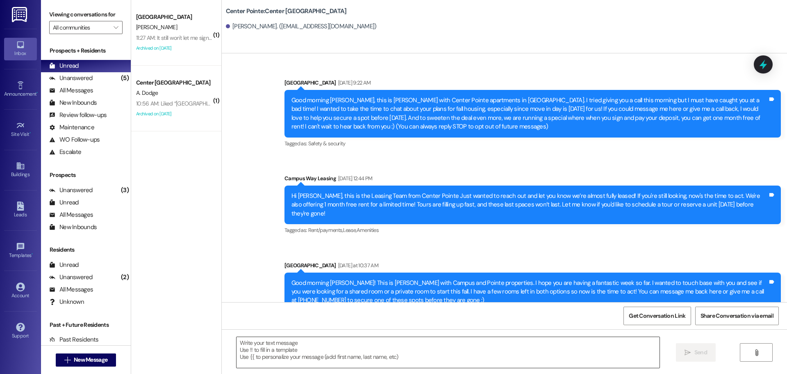
click at [318, 356] on textarea at bounding box center [448, 352] width 423 height 31
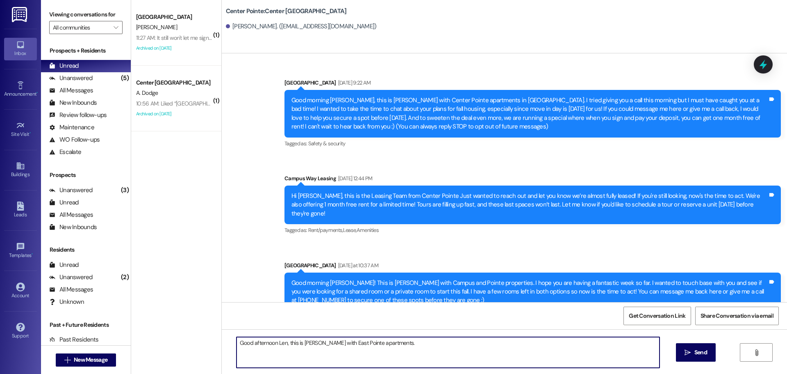
paste textarea "We still have a few private rooms available and you can move in right away! Plu…"
type textarea "Good afternoon Len, this is Andrea with East Pointe apartments. We still have a…"
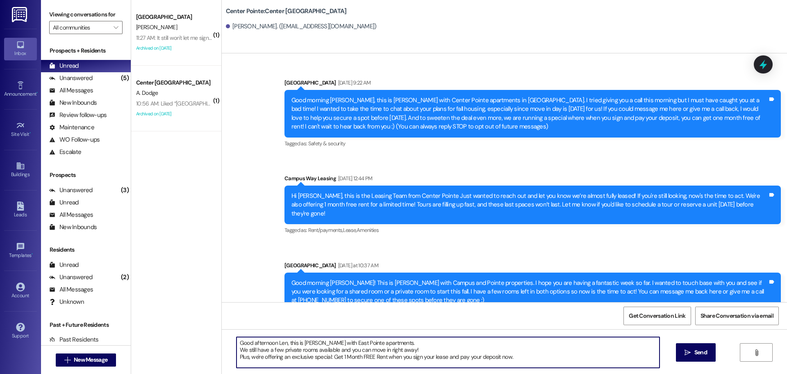
drag, startPoint x: 389, startPoint y: 362, endPoint x: 223, endPoint y: 323, distance: 170.2
click at [223, 323] on div "Sent via SMS Leasing Campus Way Aug 27, 2025 at 9:22 AM Good morning Len, this …" at bounding box center [504, 240] width 565 height 374
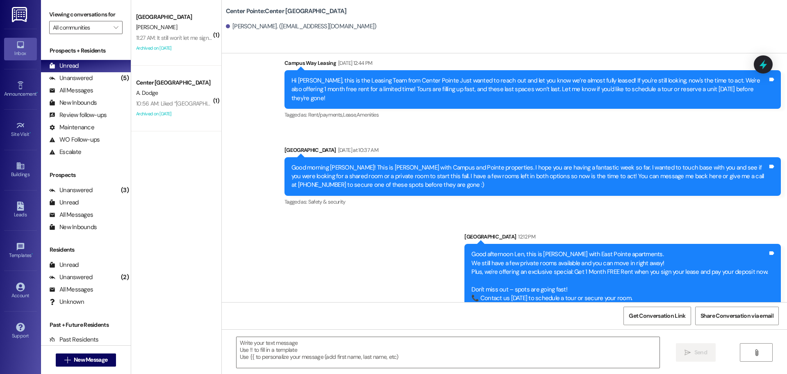
scroll to position [120, 0]
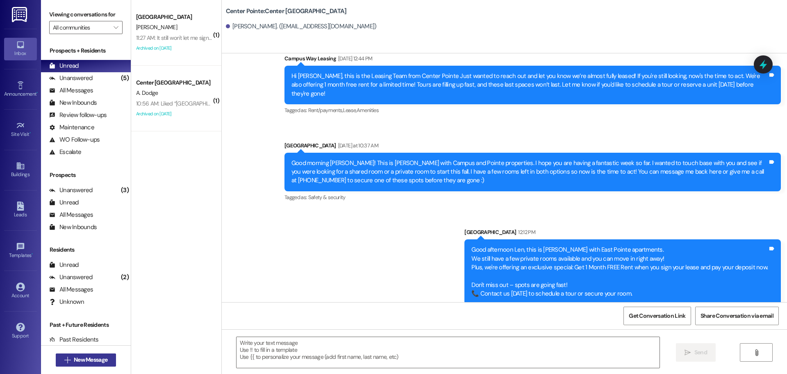
click at [112, 356] on button " New Message" at bounding box center [86, 359] width 61 height 13
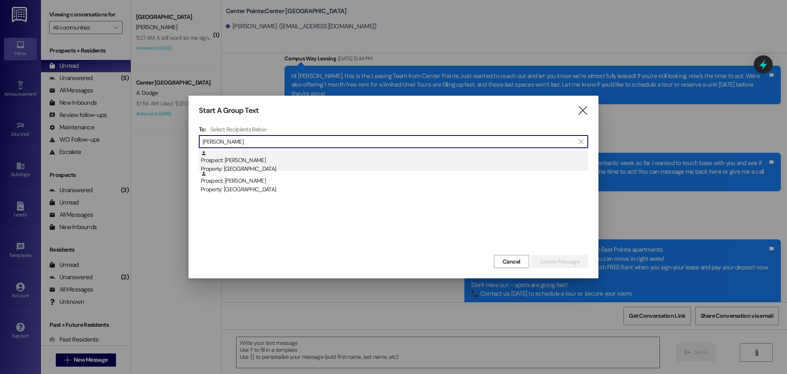
type input "Jennifer step"
click at [264, 159] on div "Prospect: Jennifer Stephenson Property: East Pointe" at bounding box center [394, 161] width 387 height 23
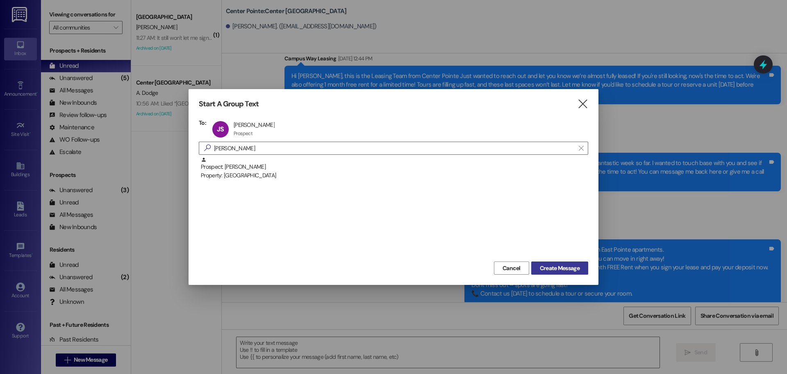
click at [556, 264] on span "Create Message" at bounding box center [560, 268] width 40 height 9
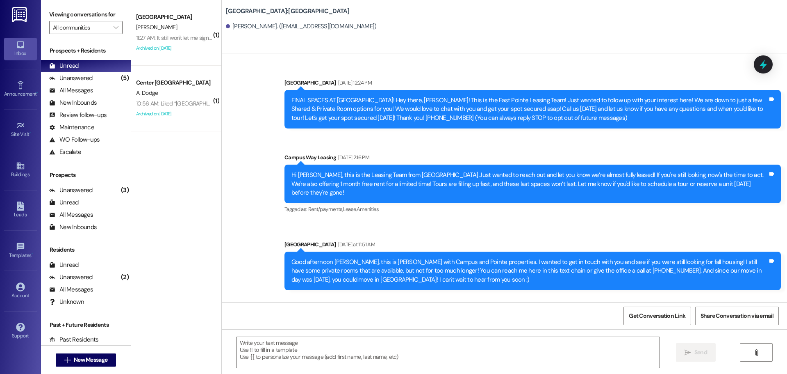
scroll to position [0, 0]
click at [360, 354] on textarea at bounding box center [448, 352] width 423 height 31
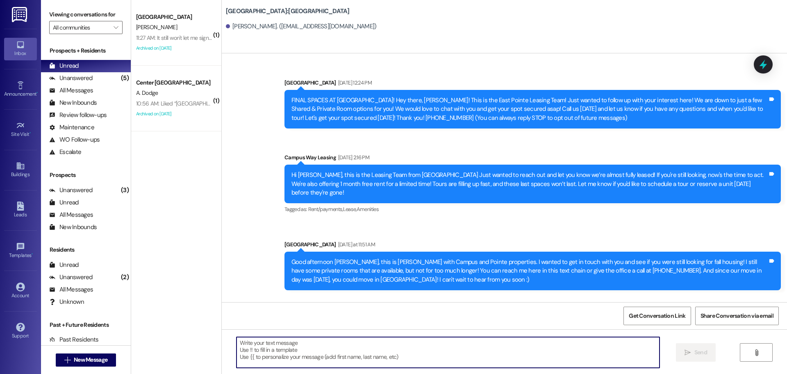
paste textarea "Good afternoon Len, this is Andrea with East Pointe apartments. We still have a…"
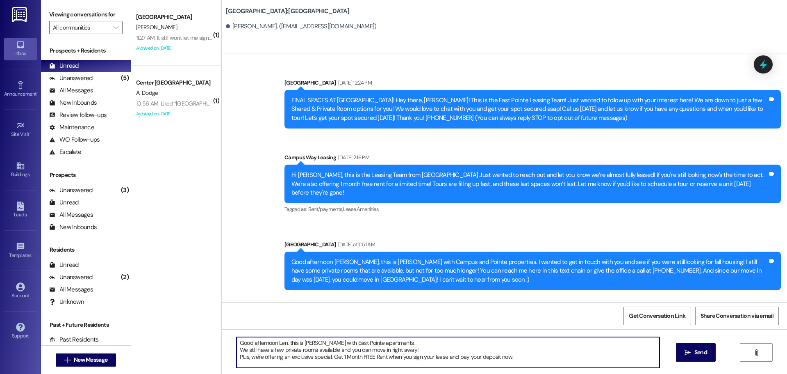
click at [276, 342] on textarea "Good afternoon Len, this is Andrea with East Pointe apartments. We still have a…" at bounding box center [448, 352] width 423 height 31
type textarea "Good afternoon Jennifer, this is Andrea with East Pointe apartments. We still h…"
drag, startPoint x: 385, startPoint y: 363, endPoint x: 233, endPoint y: 298, distance: 166.0
click at [233, 298] on div "Sent via SMS Leasing Campus Way Aug 26, 2025 at 12:24 PM FINAL SPACES AT EAST P…" at bounding box center [504, 240] width 565 height 374
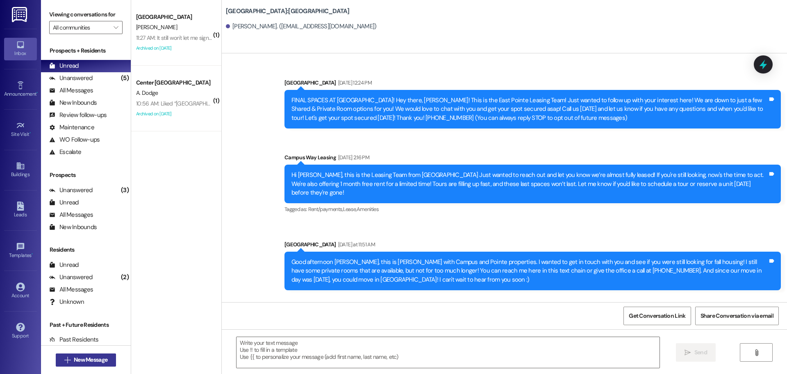
click at [99, 361] on span "New Message" at bounding box center [91, 359] width 34 height 9
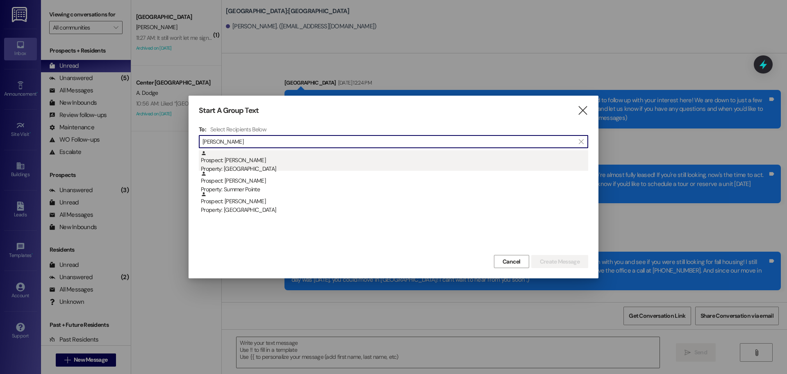
type input "clint haile"
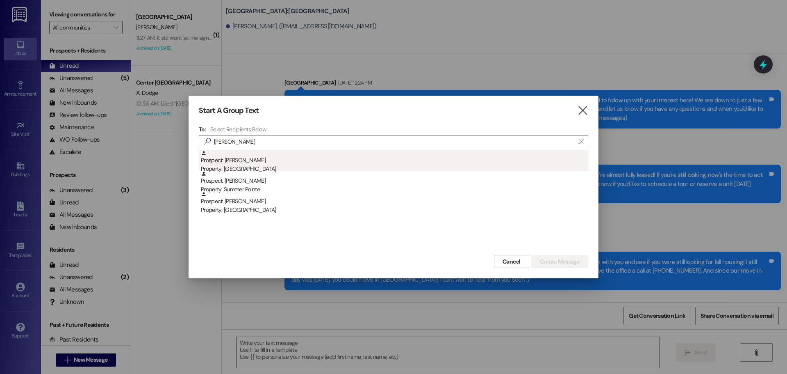
click at [246, 170] on div "Property: [GEOGRAPHIC_DATA]" at bounding box center [394, 168] width 387 height 9
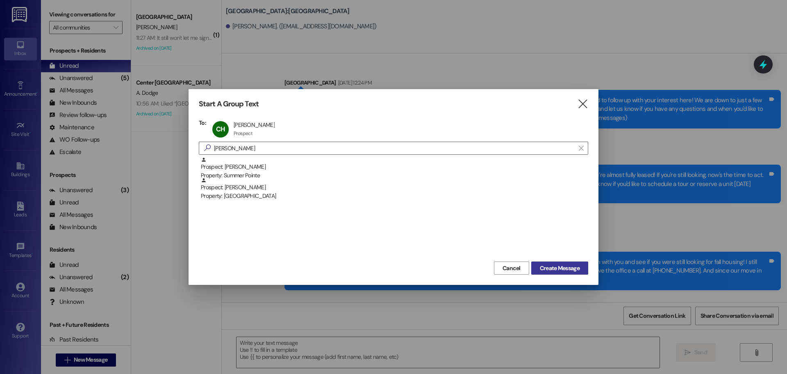
click at [565, 270] on span "Create Message" at bounding box center [560, 268] width 40 height 9
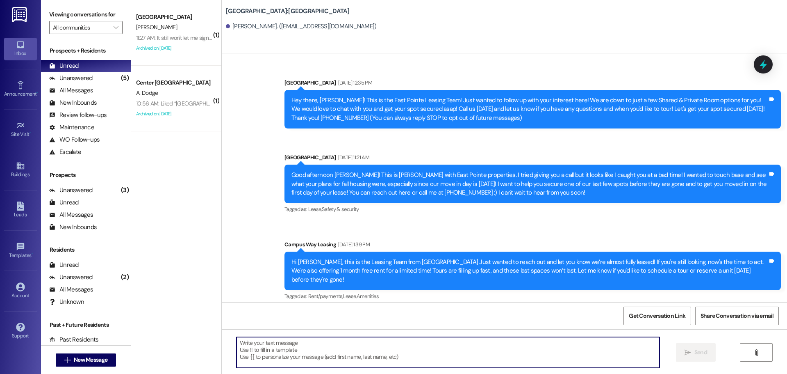
click at [482, 351] on textarea at bounding box center [448, 352] width 423 height 31
paste textarea "Good afternoon Jennifer, this is Andrea with East Pointe apartments. We still h…"
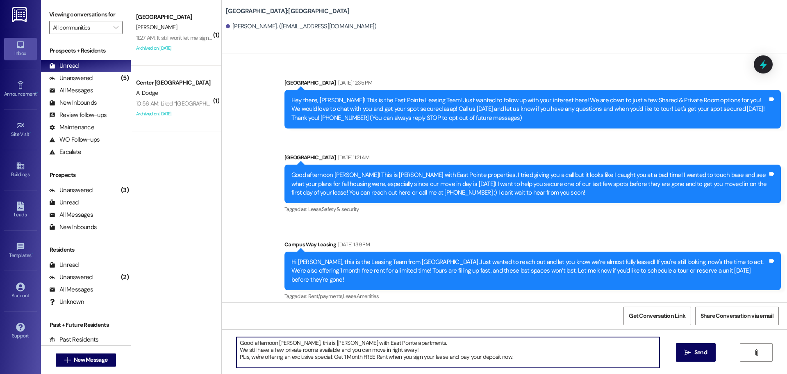
click at [283, 337] on textarea "Good afternoon Jennifer, this is Andrea with East Pointe apartments. We still h…" at bounding box center [448, 352] width 423 height 31
type textarea "Good afternoon Clint, this is Andrea with East Pointe apartments. We still have…"
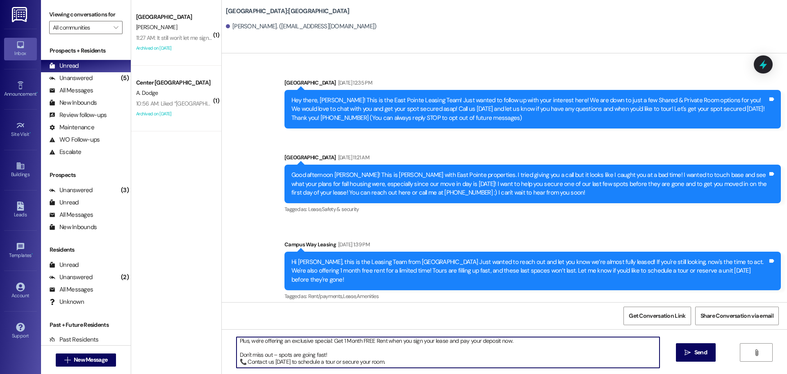
drag, startPoint x: 231, startPoint y: 342, endPoint x: 421, endPoint y: 376, distance: 192.4
click at [421, 373] on html "Inbox Go to Inbox Announcement • Send A Text Announcement Site Visit • Go to Si…" at bounding box center [393, 187] width 787 height 374
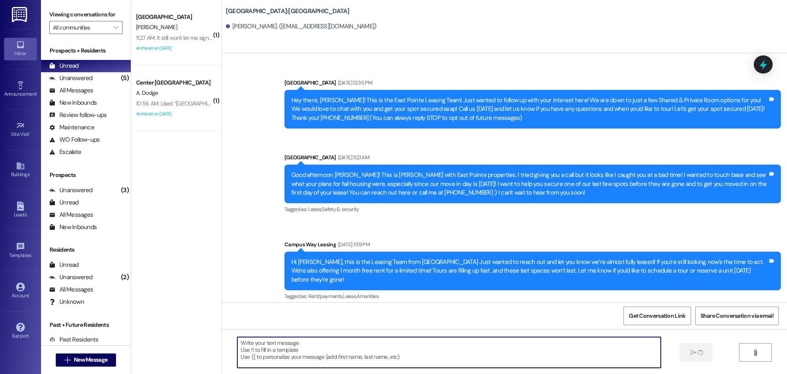
scroll to position [0, 0]
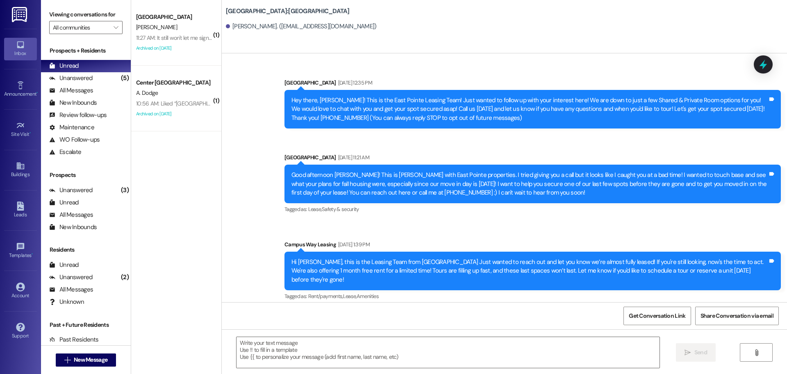
click at [82, 366] on div " New Message" at bounding box center [86, 359] width 61 height 20
click at [78, 364] on button " New Message" at bounding box center [86, 359] width 61 height 13
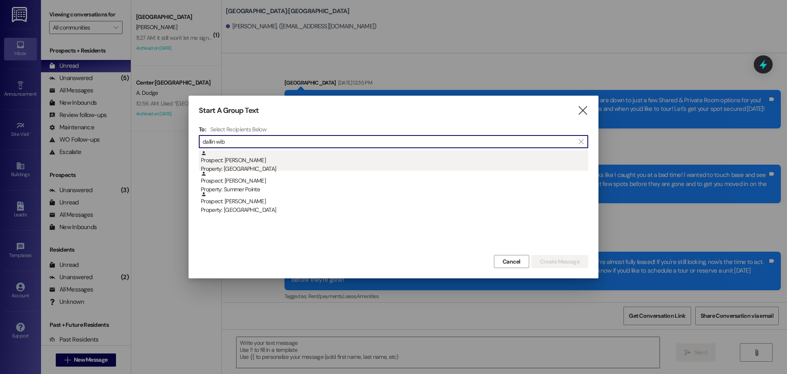
type input "dallin wib"
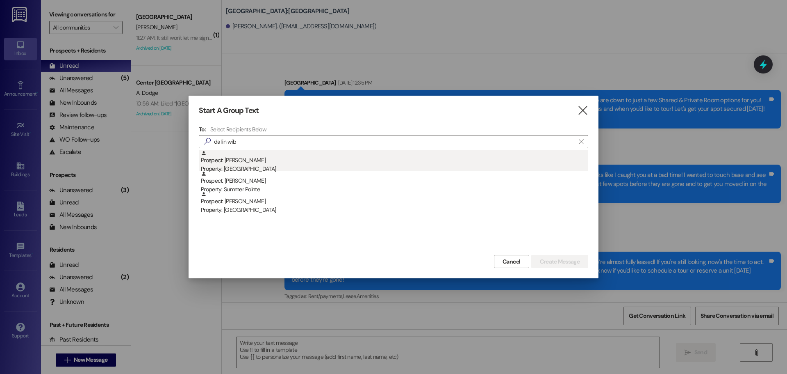
click at [271, 167] on div "Property: [GEOGRAPHIC_DATA]" at bounding box center [394, 168] width 387 height 9
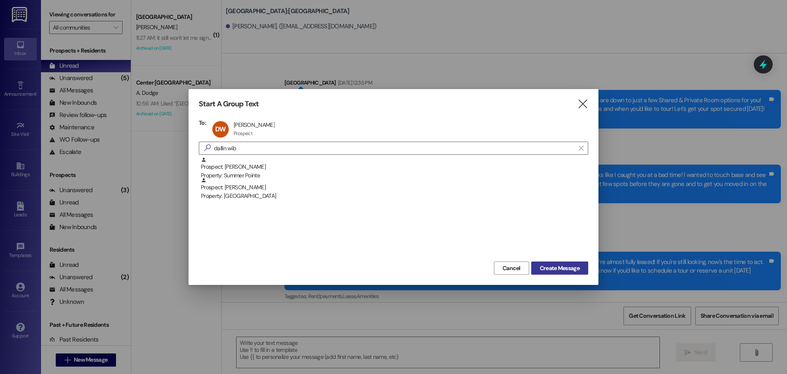
click at [560, 268] on span "Create Message" at bounding box center [560, 268] width 40 height 9
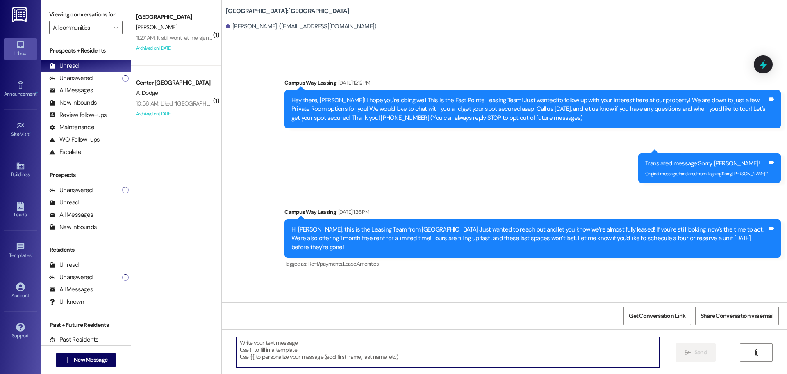
click at [406, 344] on textarea at bounding box center [448, 352] width 423 height 31
paste textarea "Good afternoon Clint, this is Andrea with East Pointe apartments. We still have…"
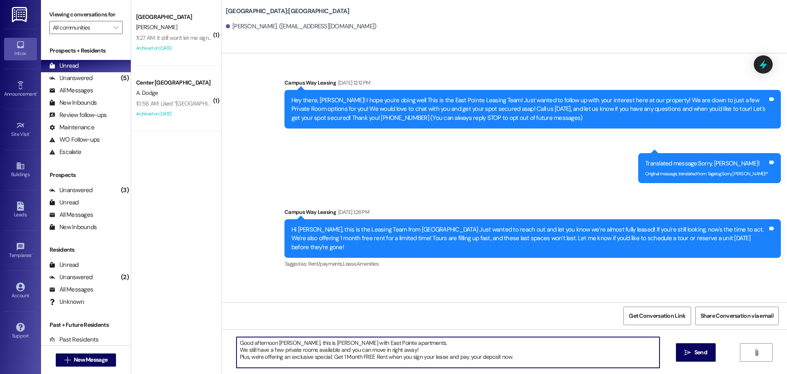
click at [278, 341] on textarea "Good afternoon Clint, this is Andrea with East Pointe apartments. We still have…" at bounding box center [448, 352] width 423 height 31
type textarea "Good afternoon Dallin, this is Andrea with East Pointe apartments. We still hav…"
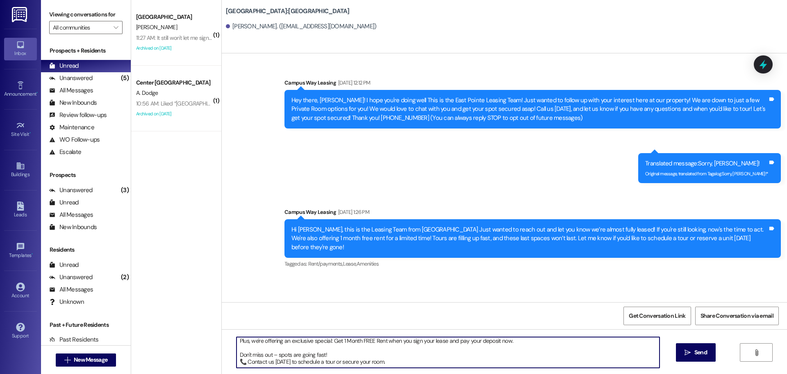
drag, startPoint x: 232, startPoint y: 344, endPoint x: 400, endPoint y: 360, distance: 168.5
click at [400, 360] on textarea "Good afternoon Dallin, this is Andrea with East Pointe apartments. We still hav…" at bounding box center [448, 352] width 423 height 31
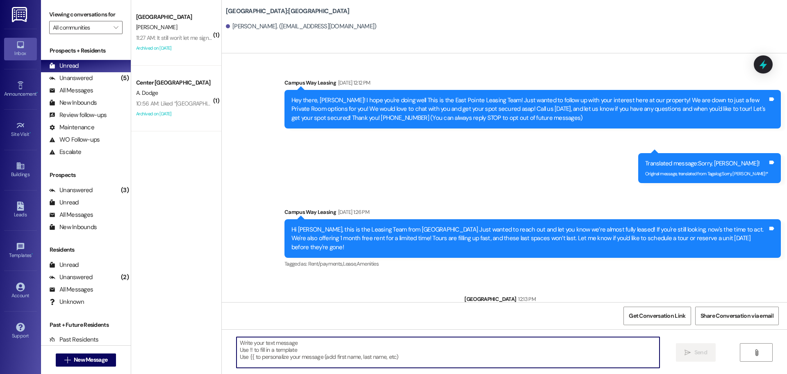
scroll to position [0, 0]
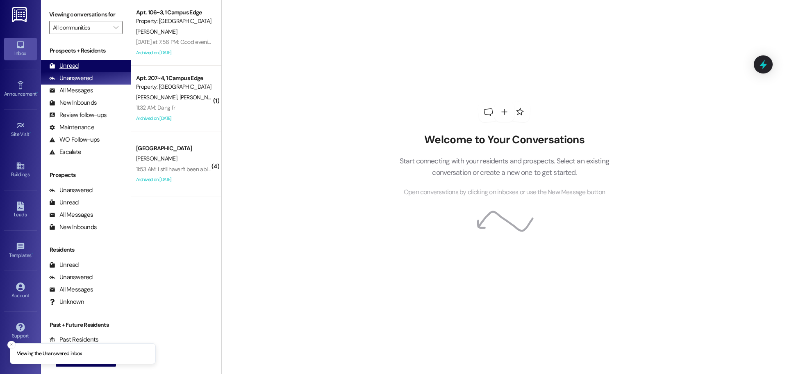
click at [104, 66] on div "Unread (0)" at bounding box center [86, 66] width 90 height 12
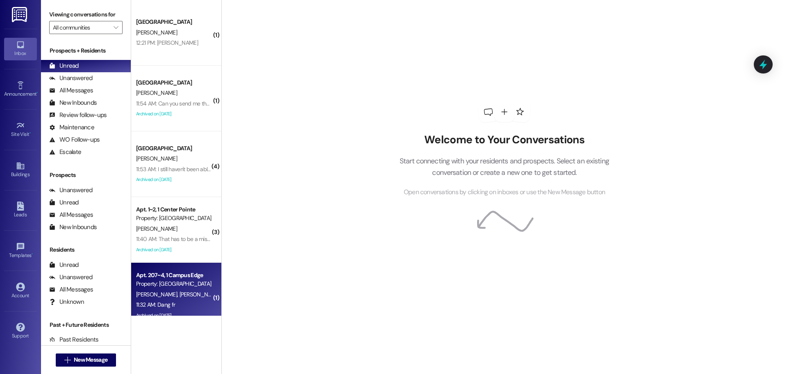
click at [223, 295] on span "[PERSON_NAME]" at bounding box center [244, 293] width 43 height 7
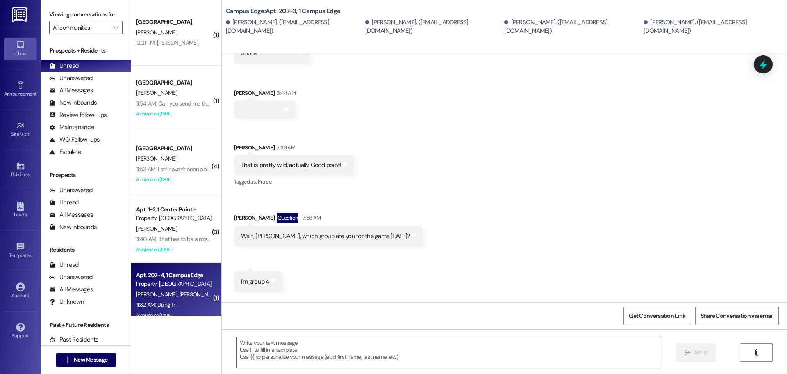
scroll to position [527, 0]
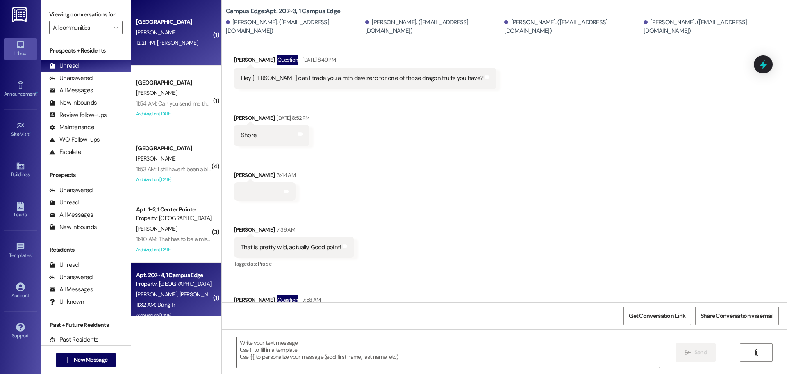
click at [165, 35] on div "[PERSON_NAME]" at bounding box center [173, 32] width 77 height 10
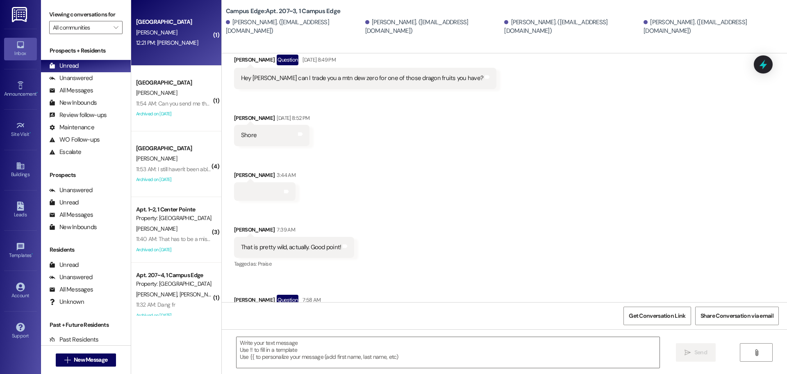
scroll to position [0, 0]
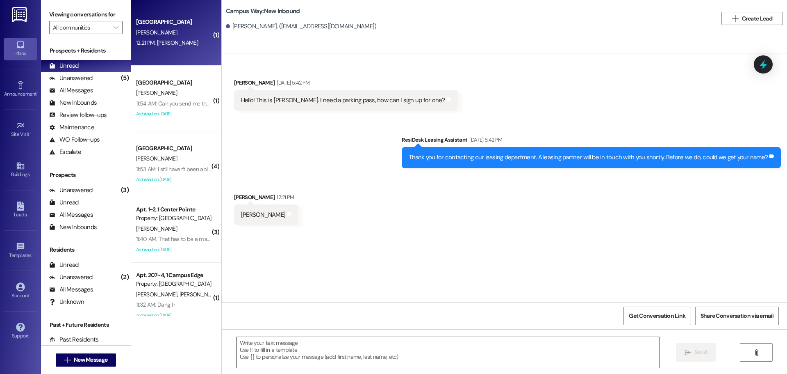
click at [324, 348] on textarea at bounding box center [448, 352] width 423 height 31
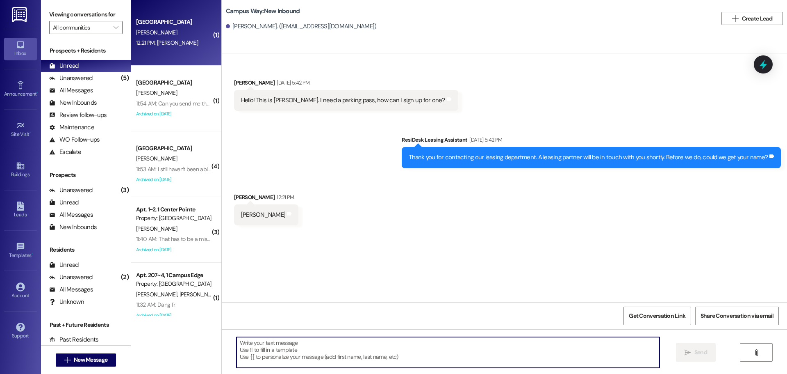
paste textarea "1. Parking Charges & Opt-Out Information You are receiving this message because…"
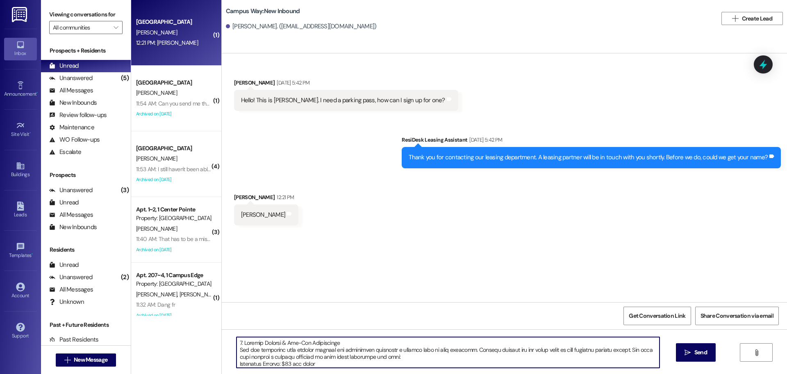
scroll to position [41, 0]
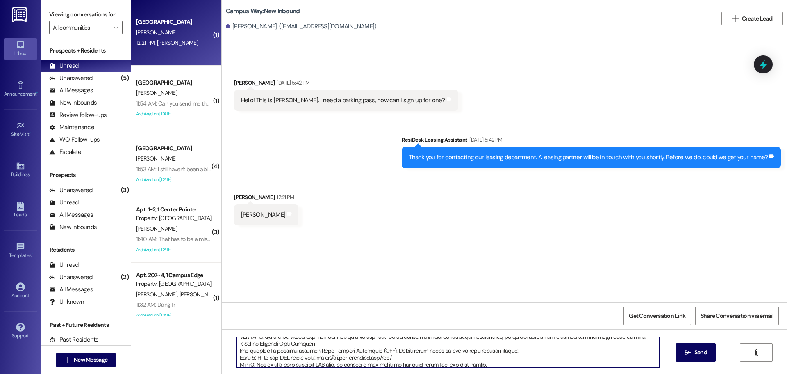
click at [331, 345] on textarea at bounding box center [448, 352] width 423 height 31
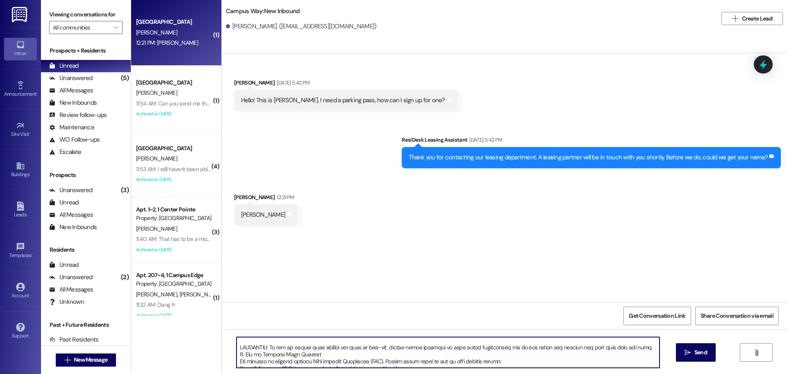
scroll to position [28, 0]
drag, startPoint x: 230, startPoint y: 346, endPoint x: 635, endPoint y: 348, distance: 404.7
click at [635, 348] on textarea at bounding box center [448, 352] width 423 height 31
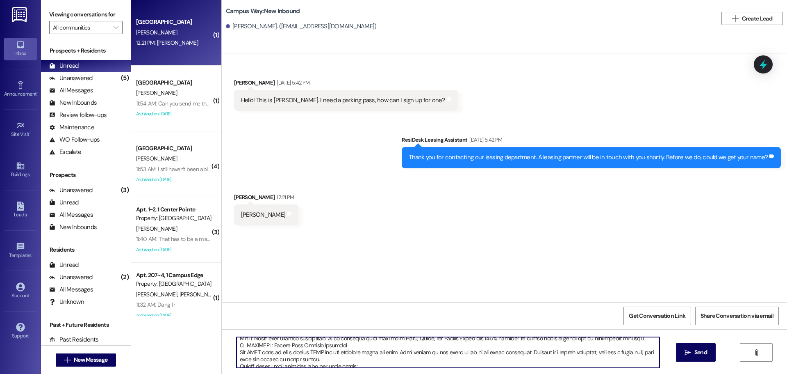
scroll to position [0, 0]
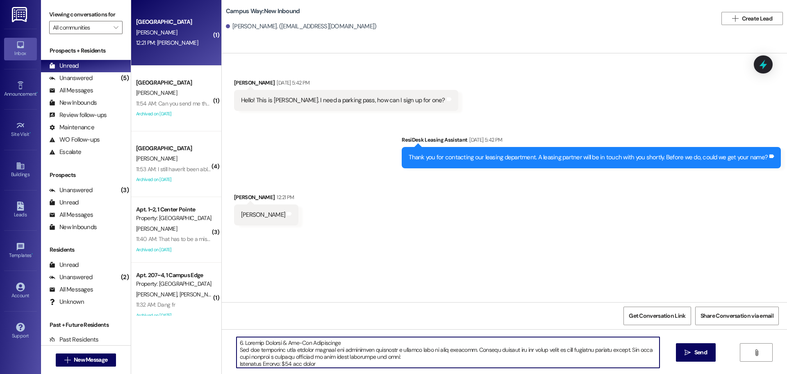
drag, startPoint x: 396, startPoint y: 360, endPoint x: 221, endPoint y: 297, distance: 186.4
click at [222, 297] on div "Received via SMS [PERSON_NAME] [DATE] 5:42 PM Hello! This is [PERSON_NAME]. I n…" at bounding box center [504, 240] width 565 height 374
type textarea "1. Parking Charges & Opt-Out Information You are receiving this message because…"
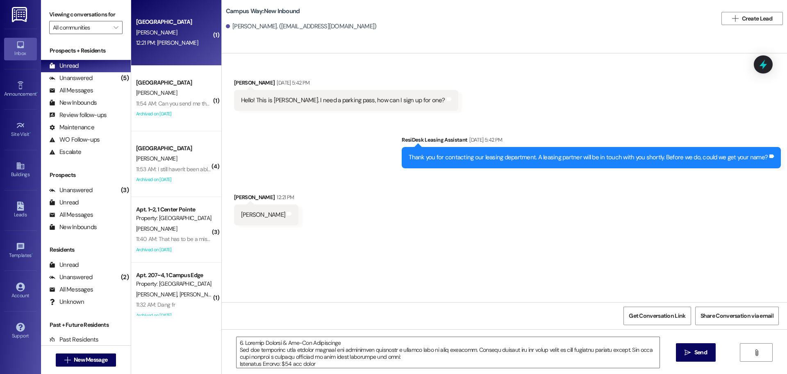
click at [91, 359] on div "There was an error sending your message. Inbox Go to Inbox Announcement • Send …" at bounding box center [393, 187] width 787 height 374
click at [56, 353] on button " New Message" at bounding box center [86, 359] width 61 height 13
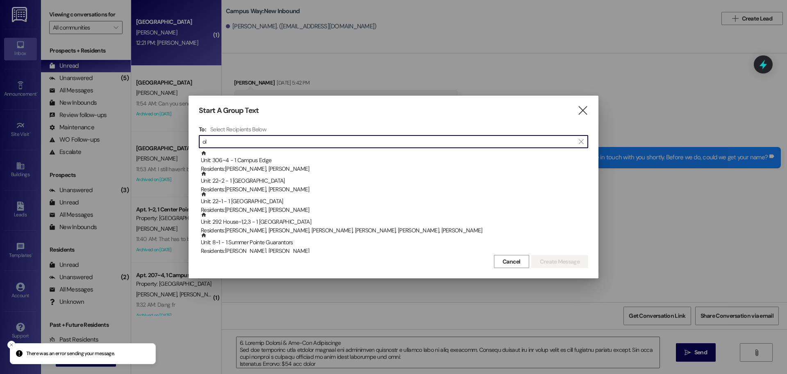
type input "o"
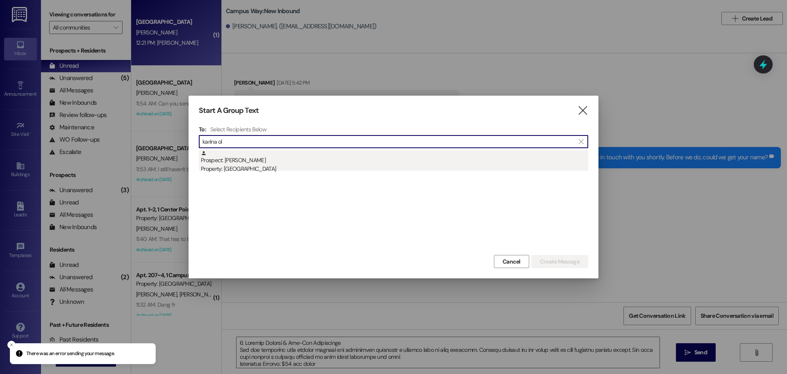
type input "karina ol"
click at [333, 162] on div "Prospect: [PERSON_NAME] Property: [GEOGRAPHIC_DATA]" at bounding box center [394, 161] width 387 height 23
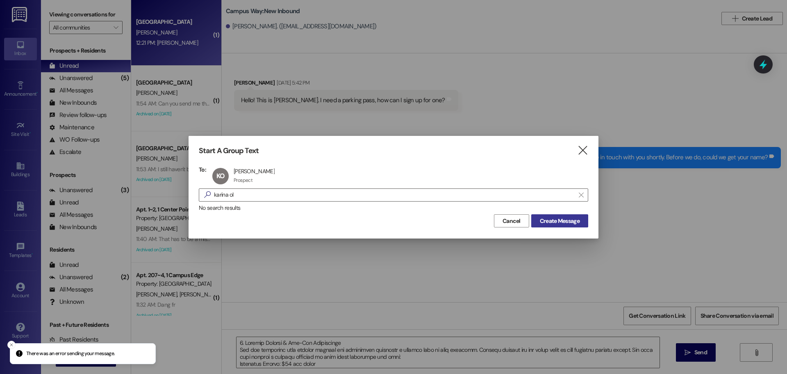
click at [567, 217] on span "Create Message" at bounding box center [560, 220] width 40 height 9
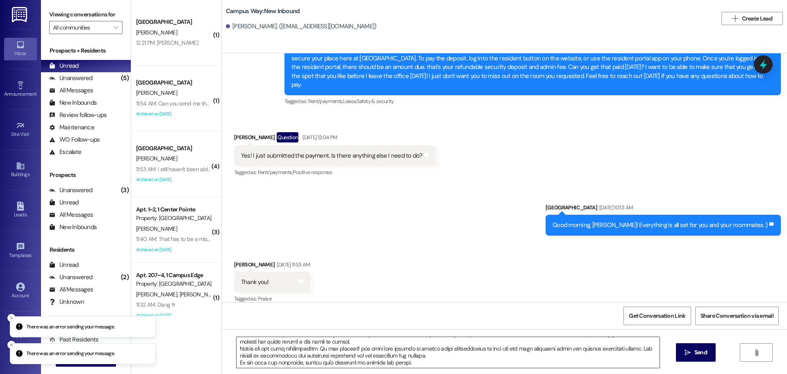
scroll to position [225, 0]
click at [686, 354] on icon "" at bounding box center [688, 352] width 6 height 7
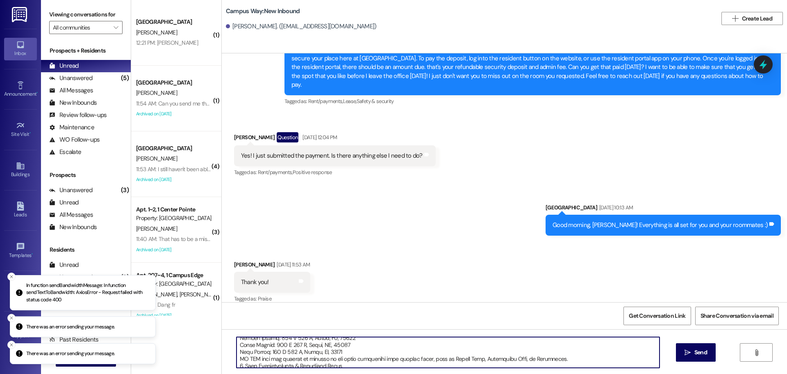
scroll to position [0, 0]
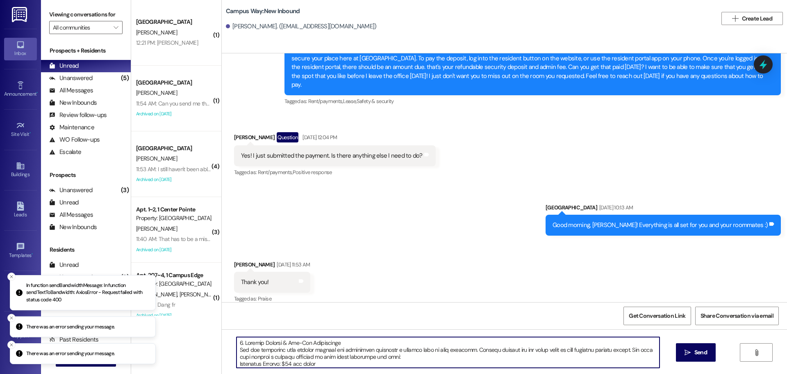
drag, startPoint x: 408, startPoint y: 364, endPoint x: 214, endPoint y: 257, distance: 221.7
click at [214, 257] on div "( 1 ) Campus Way Prospect [PERSON_NAME] 12:21 PM: [PERSON_NAME] 12:21 PM: [PERS…" at bounding box center [459, 187] width 656 height 374
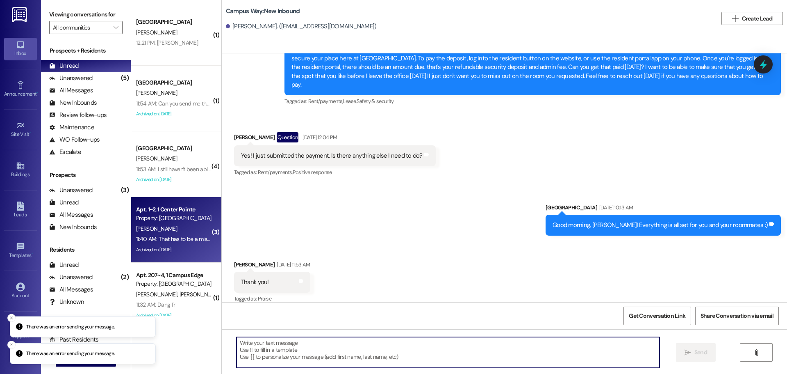
paste textarea "1. Parking Charges & Opt-Out Information You are receiving this message because…"
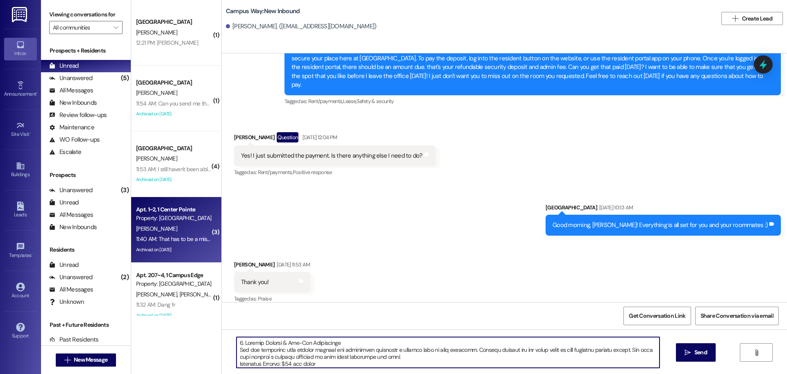
drag, startPoint x: 400, startPoint y: 367, endPoint x: 195, endPoint y: 253, distance: 234.8
click at [195, 253] on div "( 1 ) Campus Way Prospect [PERSON_NAME] 12:21 PM: [PERSON_NAME] 12:21 PM: [PERS…" at bounding box center [459, 187] width 656 height 374
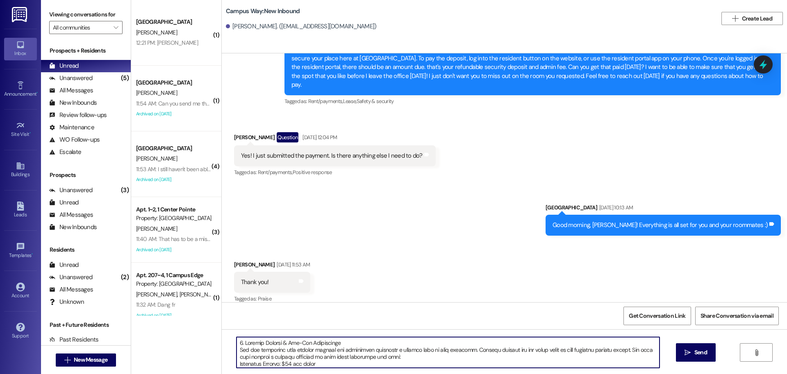
type textarea "1. Parking Charges & Opt-Out Information You are receiving this message because…"
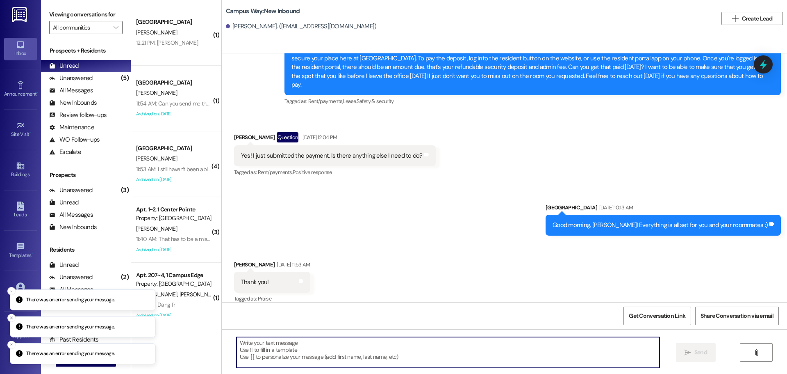
click at [351, 344] on textarea at bounding box center [448, 352] width 423 height 31
type textarea "Hey [PERSON_NAME]"
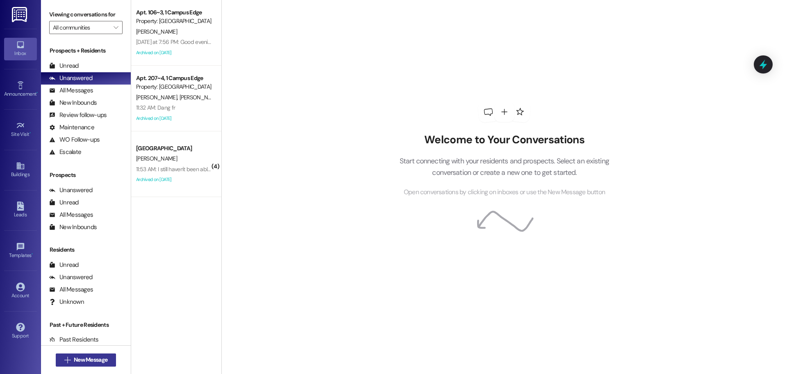
click at [70, 365] on button " New Message" at bounding box center [86, 359] width 61 height 13
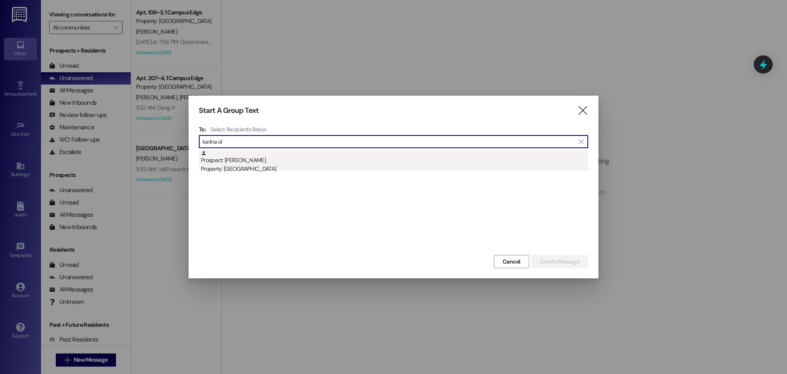
type input "karina ol"
click at [271, 164] on div "Prospect: [PERSON_NAME] Property: [GEOGRAPHIC_DATA]" at bounding box center [394, 161] width 387 height 23
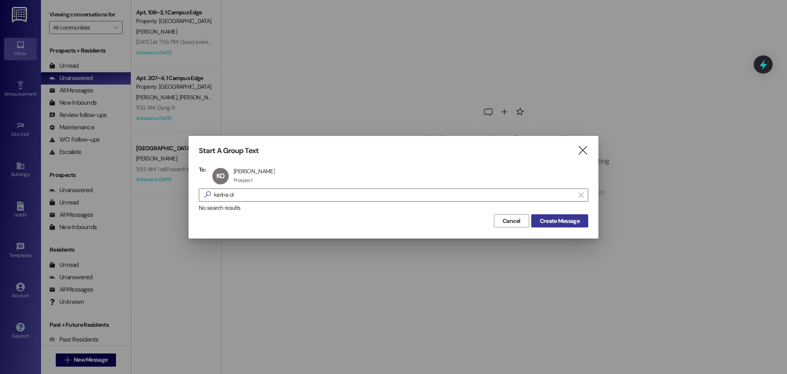
click at [553, 219] on span "Create Message" at bounding box center [560, 220] width 40 height 9
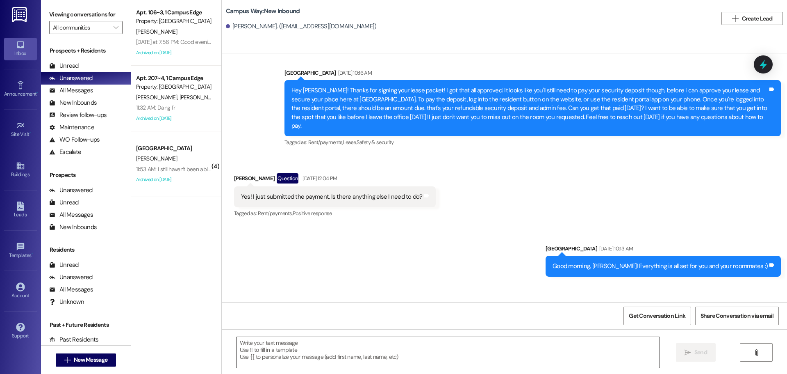
scroll to position [733, 0]
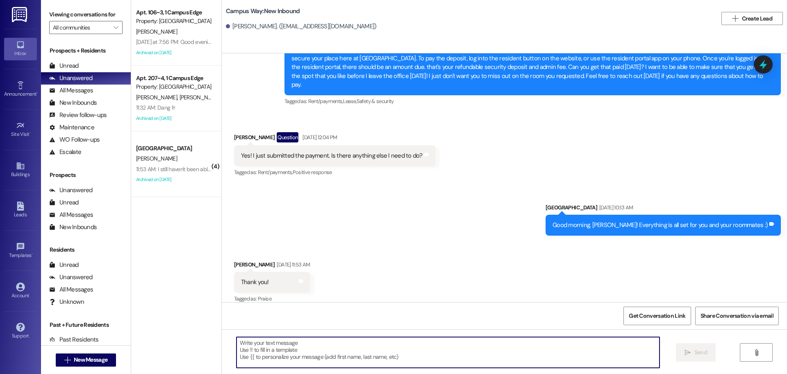
click at [428, 347] on textarea at bounding box center [448, 352] width 423 height 31
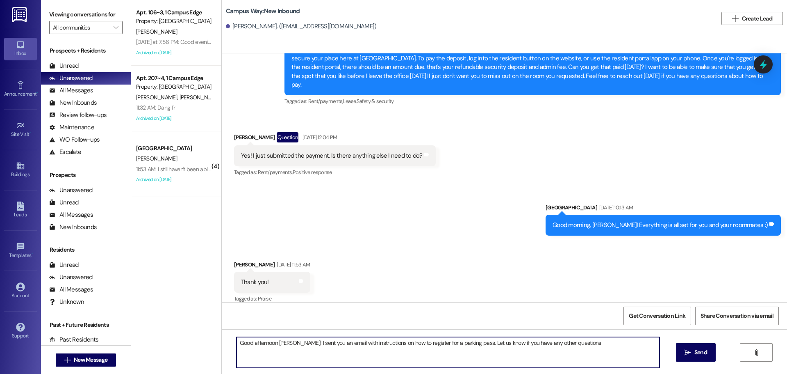
type textarea "Good afternoon [PERSON_NAME]! I sent you an email with instructions on how to r…"
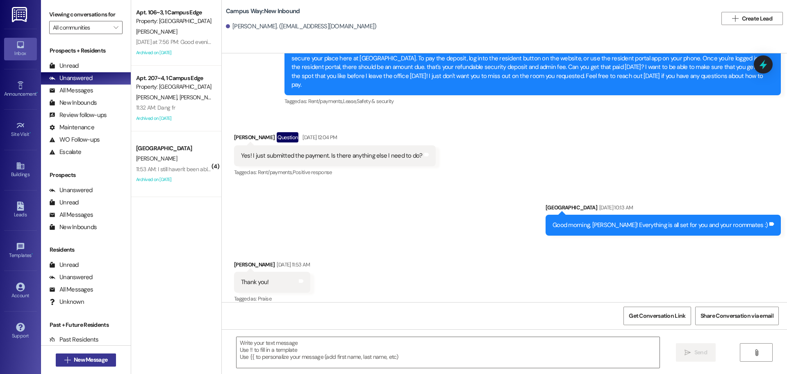
click at [79, 353] on button " New Message" at bounding box center [86, 359] width 61 height 13
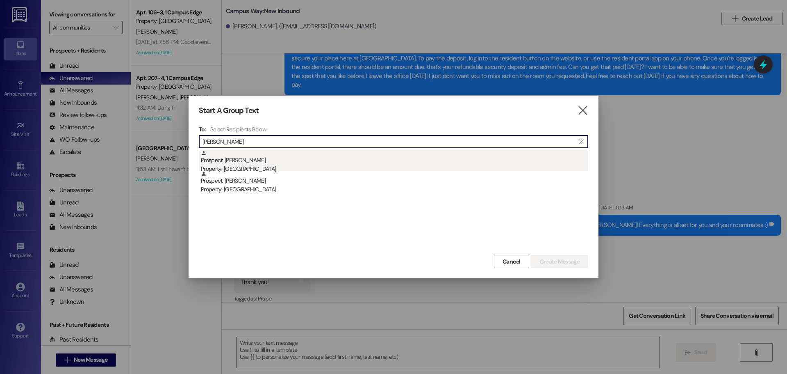
type input "[PERSON_NAME]"
click at [231, 163] on div "Prospect: [PERSON_NAME] Property: [GEOGRAPHIC_DATA]" at bounding box center [394, 161] width 387 height 23
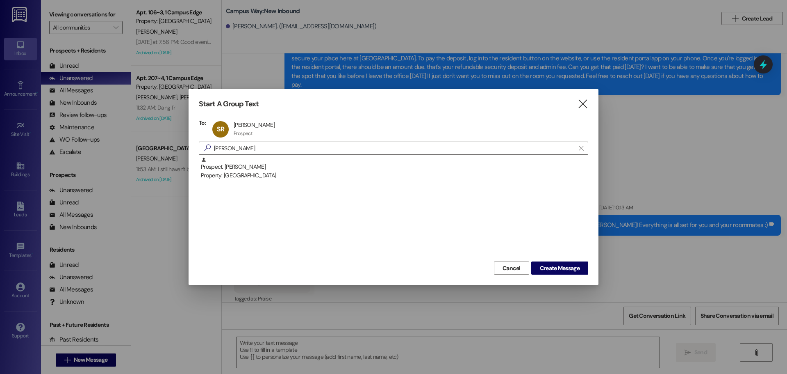
click at [553, 261] on div "Cancel Create Message" at bounding box center [393, 266] width 389 height 15
click at [553, 266] on span "Create Message" at bounding box center [560, 268] width 40 height 9
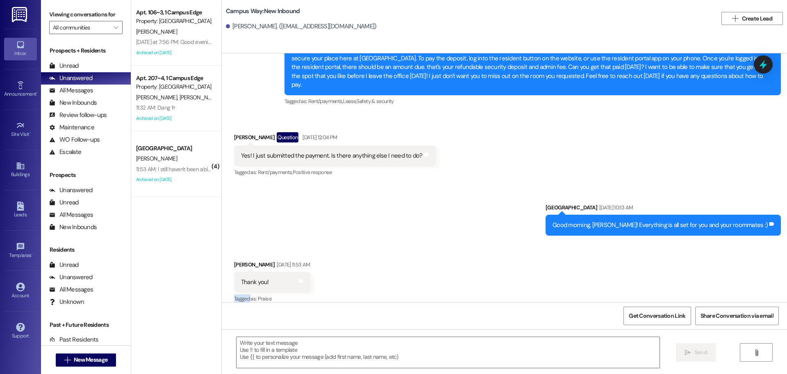
click at [553, 266] on div "Received via SMS [PERSON_NAME] [DATE] 11:53 AM Thank you! Tags and notes Tagged…" at bounding box center [504, 275] width 565 height 69
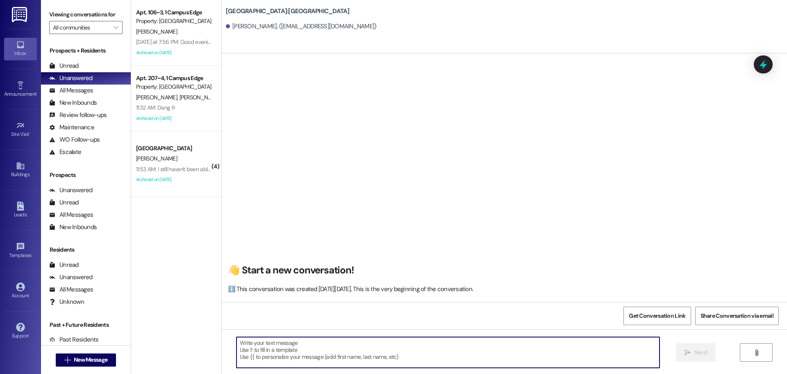
click at [494, 363] on textarea at bounding box center [448, 352] width 423 height 31
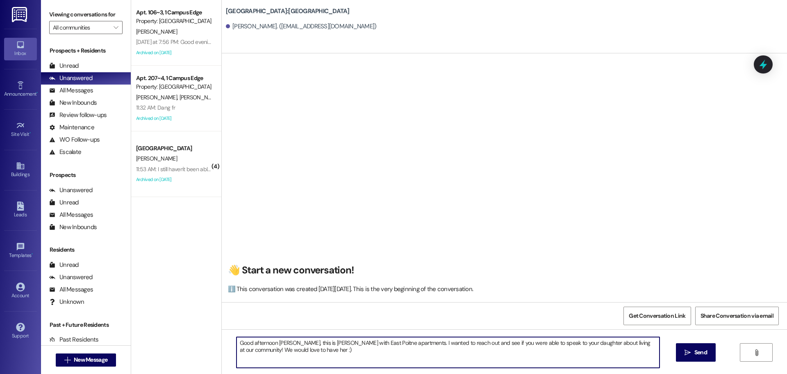
click at [494, 363] on textarea "Good afternoon [PERSON_NAME], this is [PERSON_NAME] with East Poitne apartments…" at bounding box center [448, 352] width 423 height 31
type textarea "'"
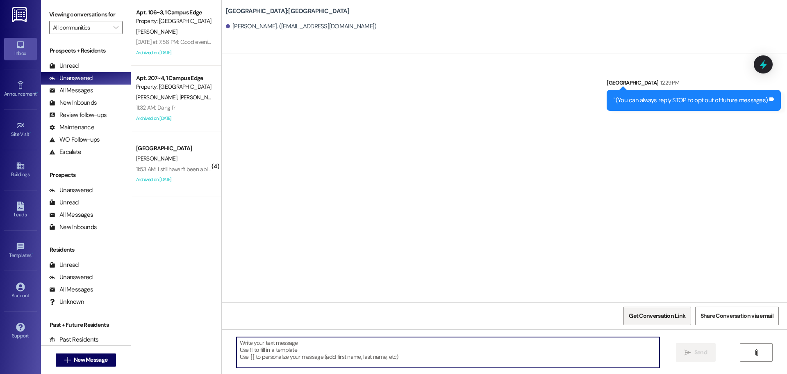
scroll to position [0, 0]
click at [548, 345] on textarea at bounding box center [448, 352] width 423 height 31
paste textarea "Good afternoon [PERSON_NAME], this is [PERSON_NAME] with East Poitne apartments…"
type textarea "Good afternoon [PERSON_NAME], this is [PERSON_NAME] with East Poitne apartments…"
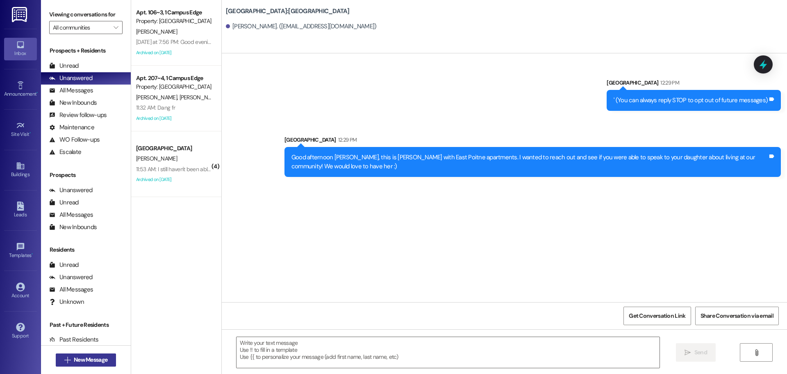
click at [75, 359] on span "New Message" at bounding box center [91, 359] width 34 height 9
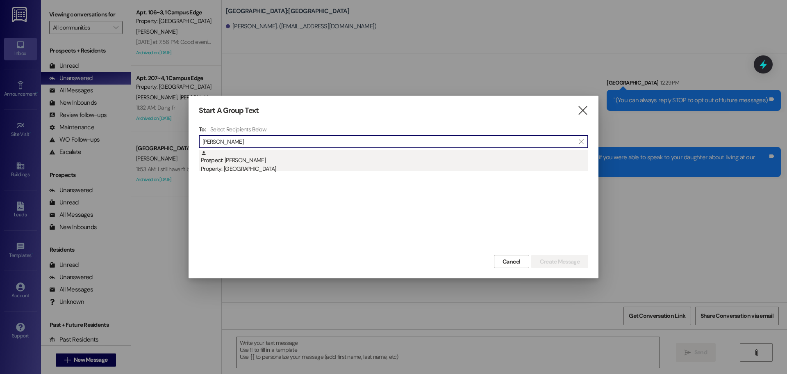
type input "[PERSON_NAME]"
click at [279, 159] on div "Prospect: [PERSON_NAME] Property: [GEOGRAPHIC_DATA]" at bounding box center [394, 161] width 387 height 23
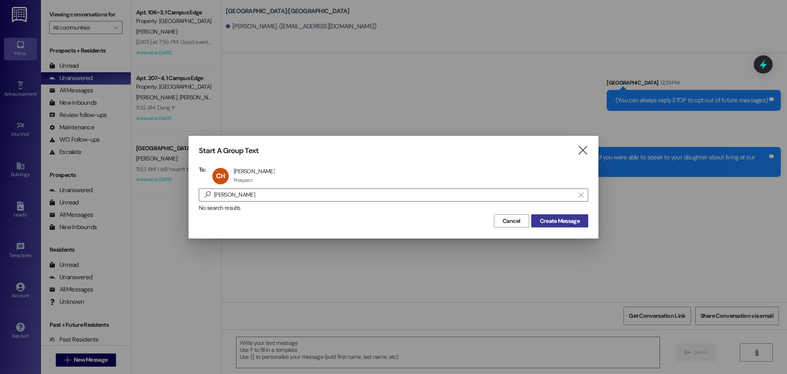
click at [561, 221] on span "Create Message" at bounding box center [560, 220] width 40 height 9
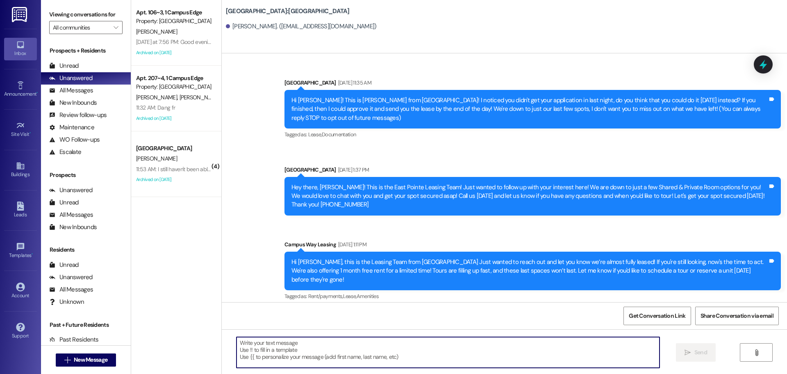
click at [343, 364] on textarea at bounding box center [448, 352] width 423 height 31
paste textarea "We still have a few private rooms available and you can move in right away! Plu…"
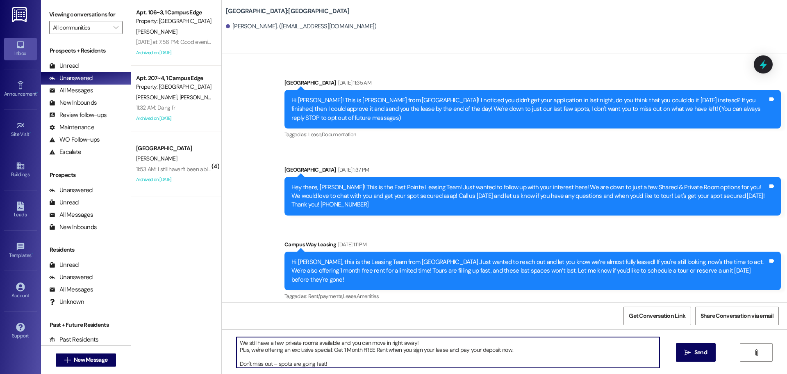
click at [237, 345] on textarea "We still have a few private rooms available and you can move in right away! Plu…" at bounding box center [448, 352] width 423 height 31
click at [237, 341] on textarea "We still have a few private rooms available and you can move in right away! Plu…" at bounding box center [448, 352] width 423 height 31
type textarea "Good afternoon [PERSON_NAME], this is [PERSON_NAME] with East Pointe apartments…"
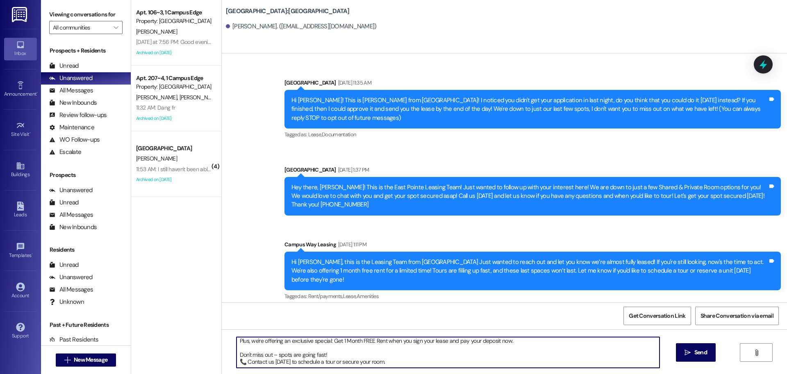
drag, startPoint x: 233, startPoint y: 342, endPoint x: 396, endPoint y: 372, distance: 165.9
click at [396, 372] on div "Good afternoon [PERSON_NAME], this is [PERSON_NAME] with East Pointe apartments…" at bounding box center [504, 359] width 565 height 61
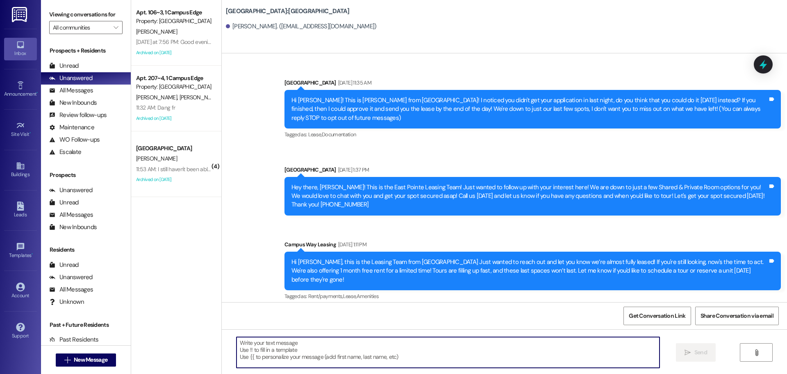
scroll to position [0, 0]
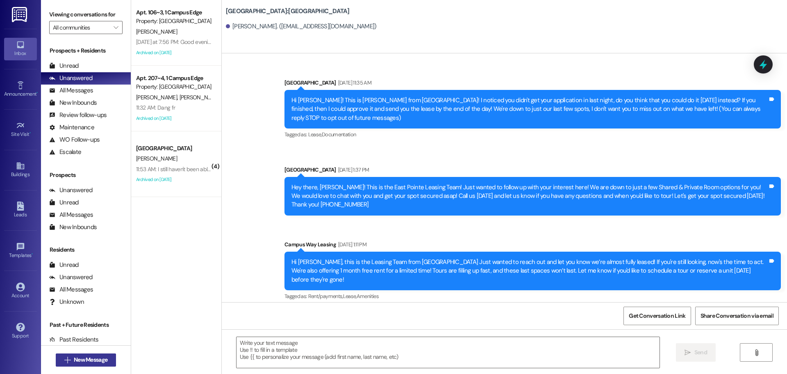
click at [90, 359] on span "New Message" at bounding box center [91, 359] width 34 height 9
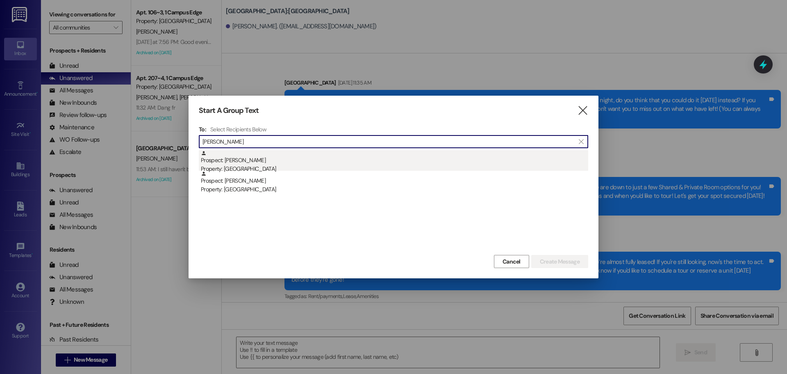
type input "[PERSON_NAME]"
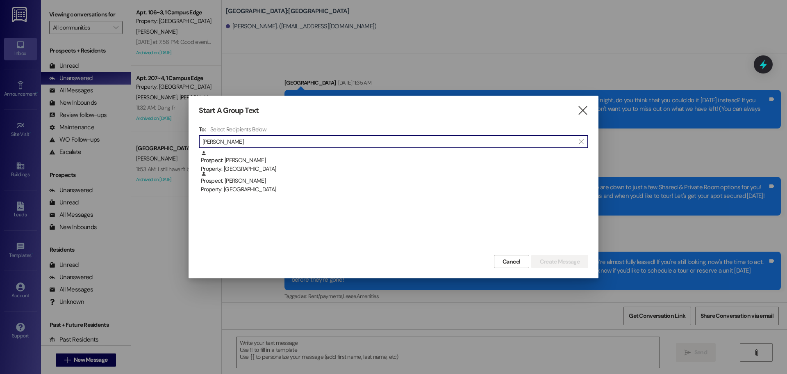
click at [266, 152] on div "Prospect: [PERSON_NAME] Property: [GEOGRAPHIC_DATA]" at bounding box center [394, 161] width 387 height 23
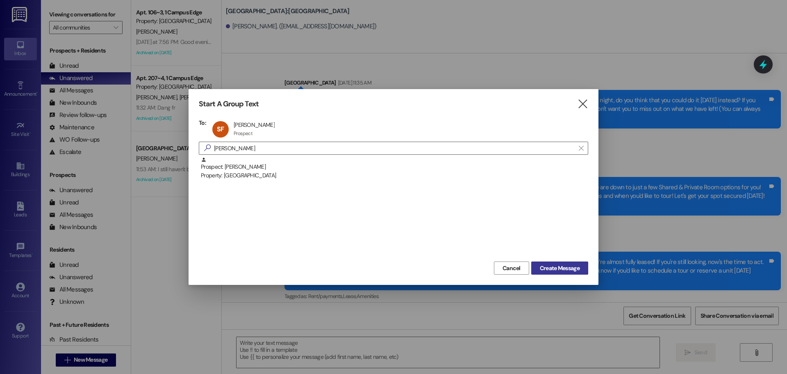
click at [562, 271] on span "Create Message" at bounding box center [560, 268] width 40 height 9
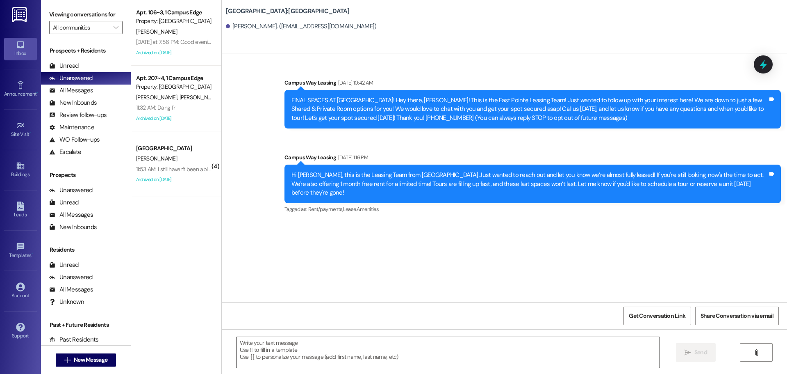
click at [405, 351] on textarea at bounding box center [448, 352] width 423 height 31
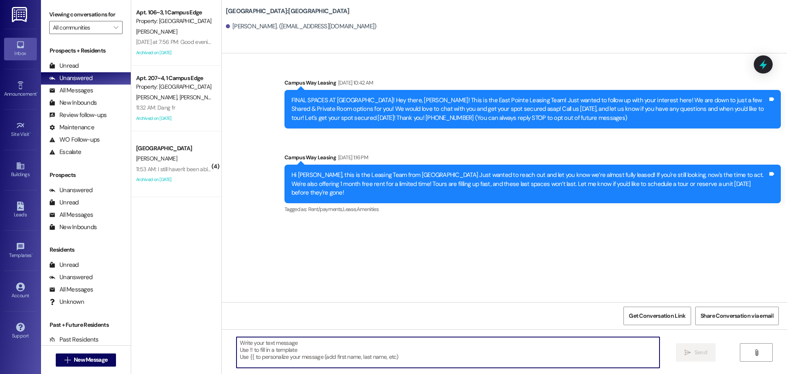
paste textarea "Good afternoon [PERSON_NAME], this is [PERSON_NAME] with East Pointe apartments…"
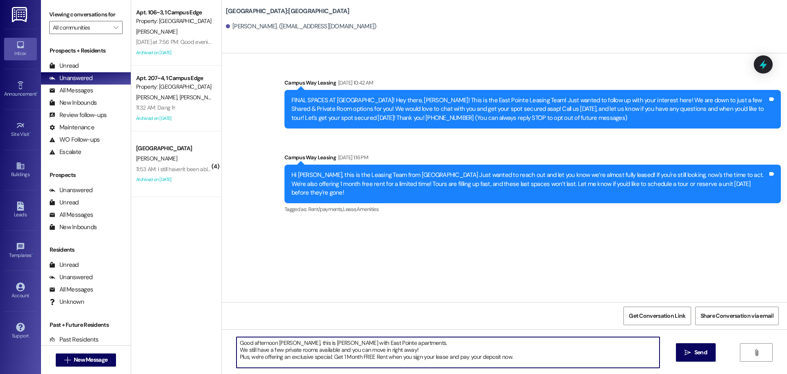
click at [274, 345] on textarea "Good afternoon [PERSON_NAME], this is [PERSON_NAME] with East Pointe apartments…" at bounding box center [448, 352] width 423 height 31
type textarea "Good afternoon [PERSON_NAME], this is [PERSON_NAME] with East Pointe apartments…"
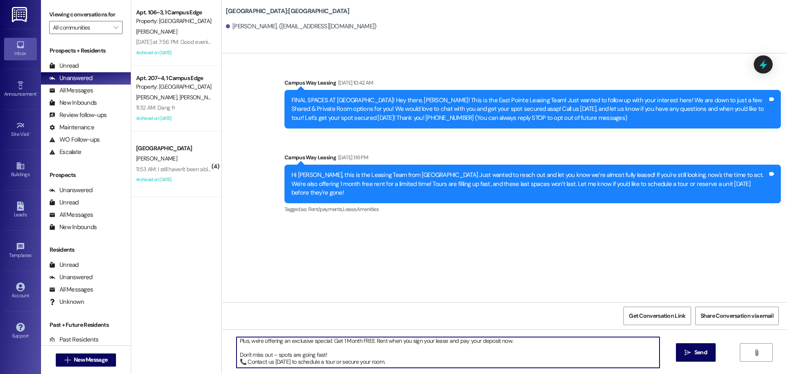
drag, startPoint x: 234, startPoint y: 341, endPoint x: 380, endPoint y: 366, distance: 148.5
click at [380, 366] on textarea "Good afternoon [PERSON_NAME], this is [PERSON_NAME] with East Pointe apartments…" at bounding box center [448, 352] width 423 height 31
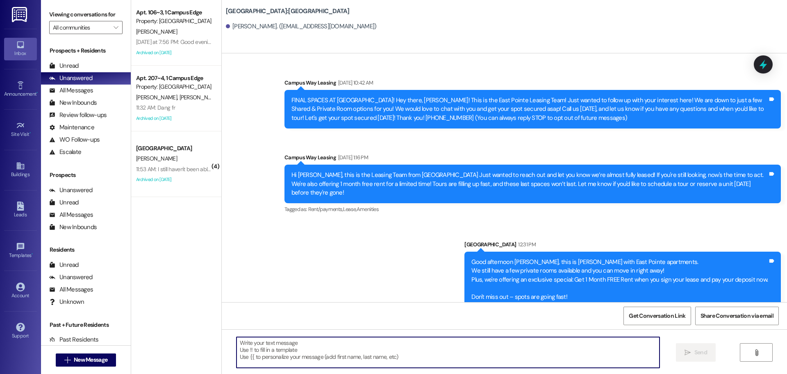
scroll to position [12, 0]
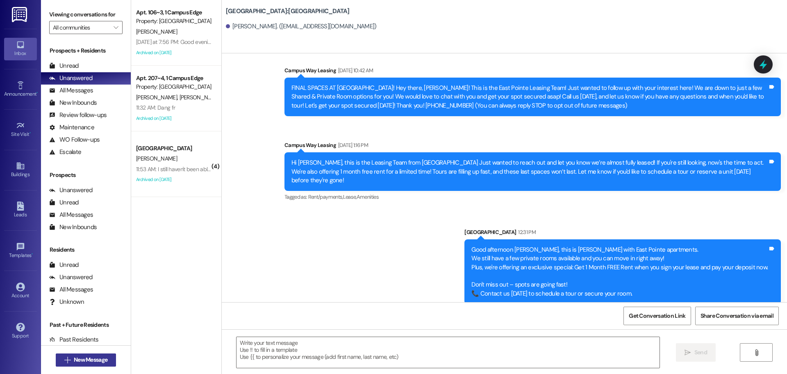
click at [83, 355] on span "New Message" at bounding box center [91, 359] width 34 height 9
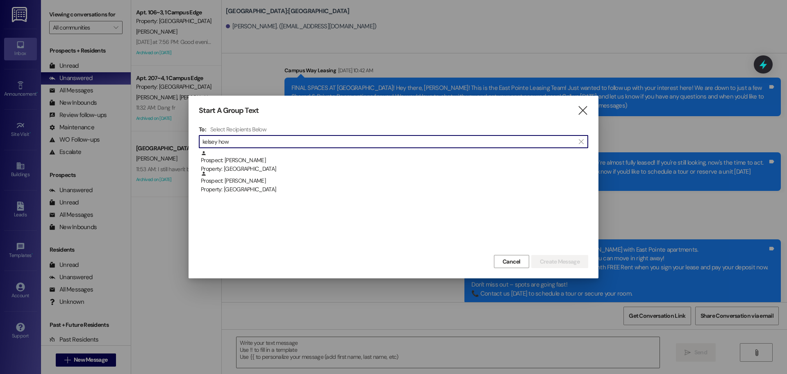
type input "kelsey how"
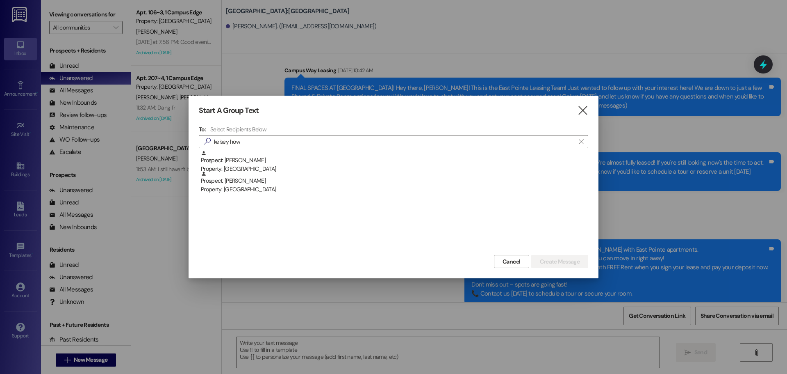
click at [315, 161] on div "Prospect: [PERSON_NAME] Property: [GEOGRAPHIC_DATA]" at bounding box center [394, 161] width 387 height 23
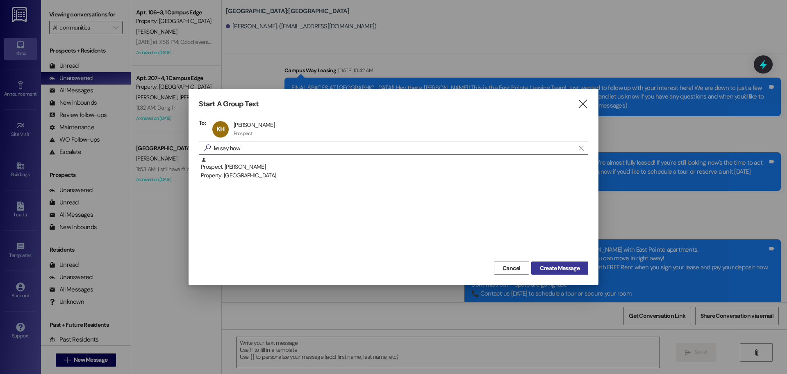
click at [568, 262] on button "Create Message" at bounding box center [559, 267] width 57 height 13
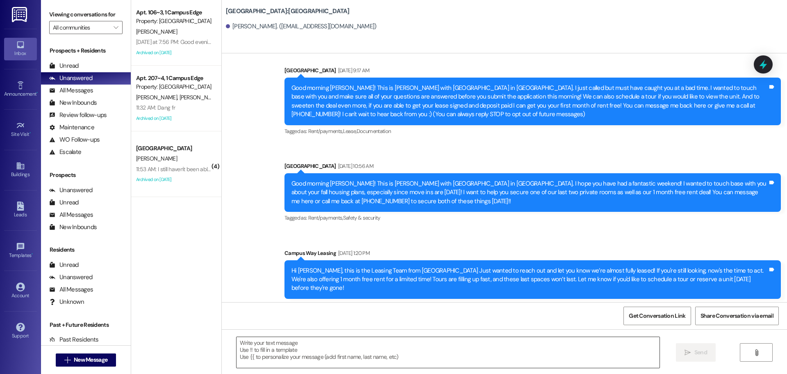
click at [445, 344] on textarea at bounding box center [448, 352] width 423 height 31
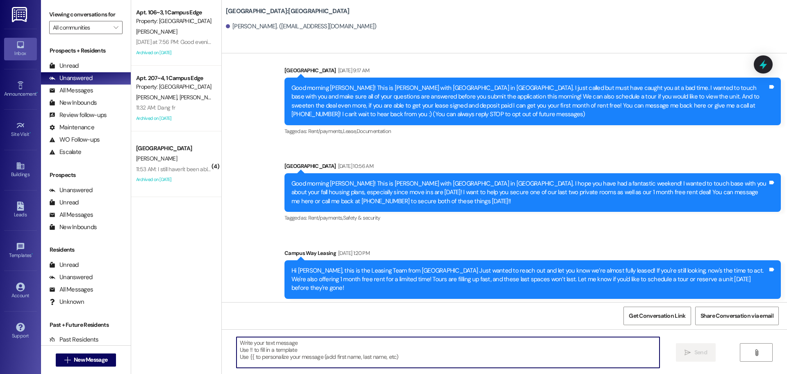
paste textarea "Good afternoon [PERSON_NAME], this is [PERSON_NAME] with East Pointe apartments…"
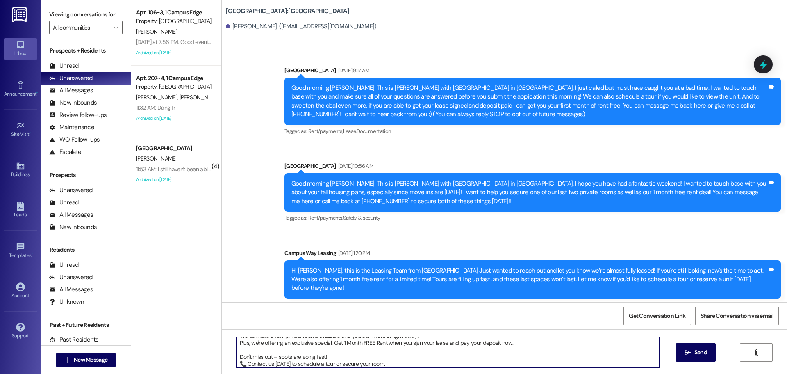
scroll to position [0, 0]
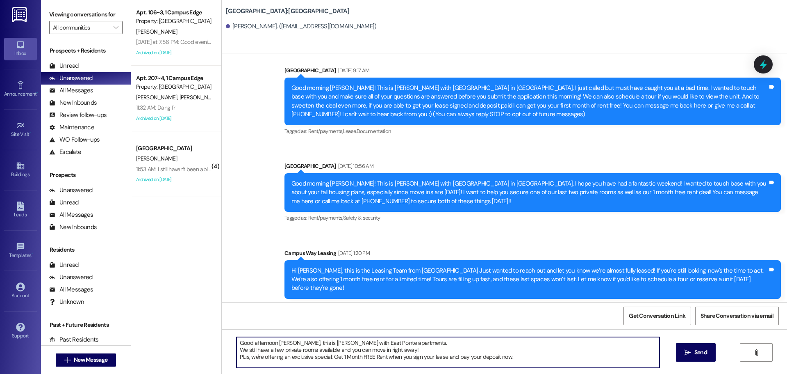
click at [280, 342] on textarea "Good afternoon [PERSON_NAME], this is [PERSON_NAME] with East Pointe apartments…" at bounding box center [448, 352] width 423 height 31
type textarea "Good afternoon [PERSON_NAME], this is [PERSON_NAME] with East Pointe apartments…"
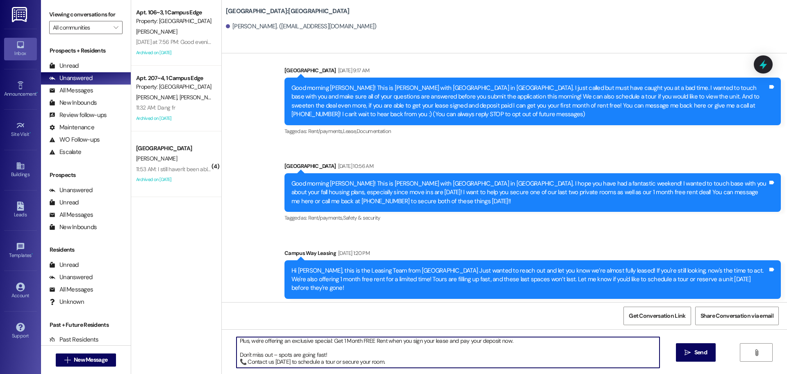
drag, startPoint x: 232, startPoint y: 342, endPoint x: 386, endPoint y: 370, distance: 157.1
click at [386, 370] on div "Good afternoon [PERSON_NAME], this is [PERSON_NAME] with East Pointe apartments…" at bounding box center [504, 359] width 565 height 61
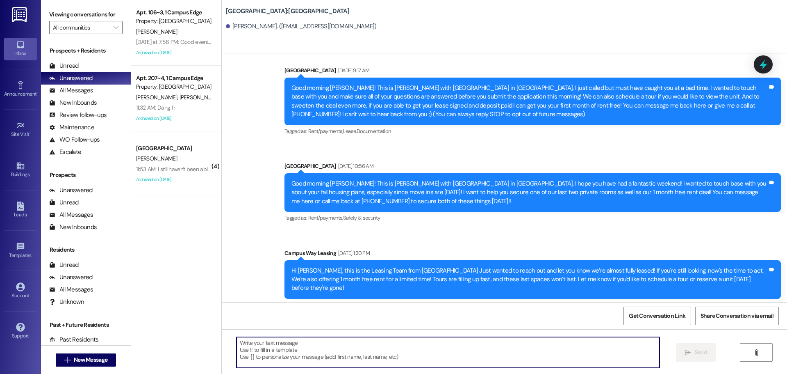
scroll to position [186, 0]
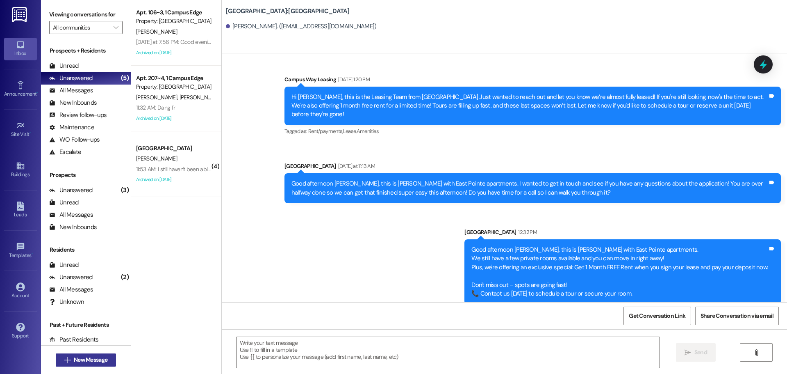
click at [81, 358] on span "New Message" at bounding box center [91, 359] width 34 height 9
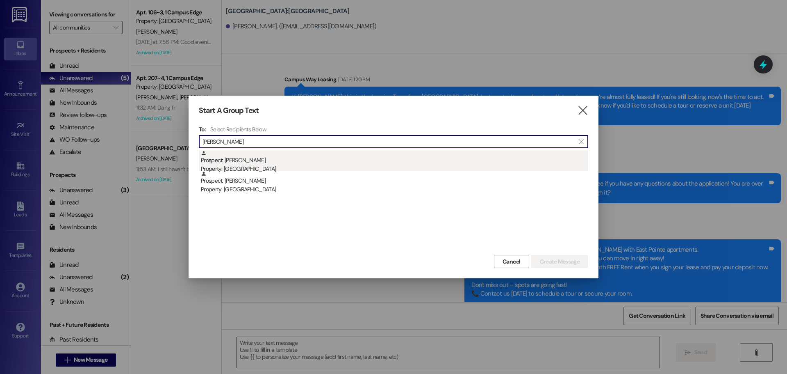
type input "[PERSON_NAME]"
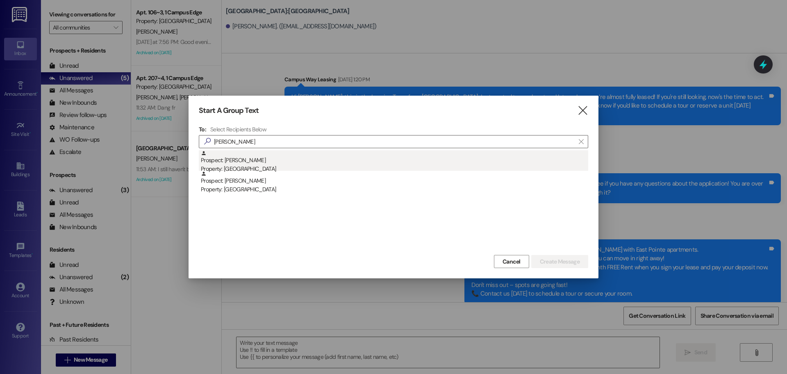
click at [233, 153] on div "Prospect: [PERSON_NAME] Property: [GEOGRAPHIC_DATA]" at bounding box center [394, 161] width 387 height 23
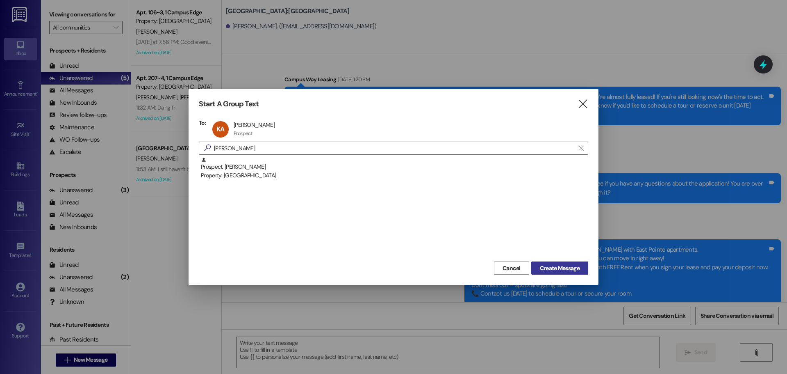
click at [569, 269] on span "Create Message" at bounding box center [560, 268] width 40 height 9
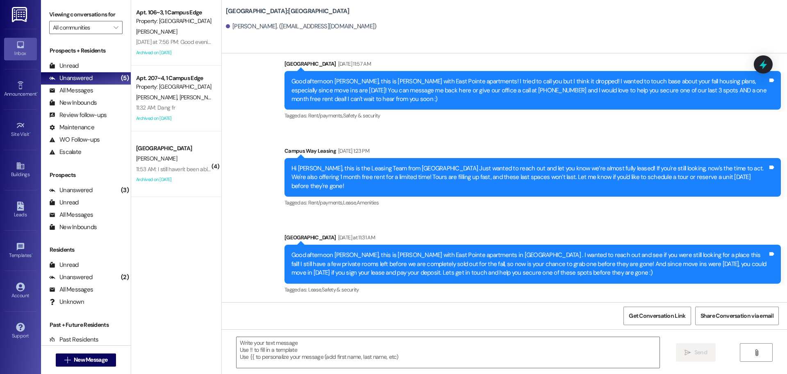
scroll to position [85, 0]
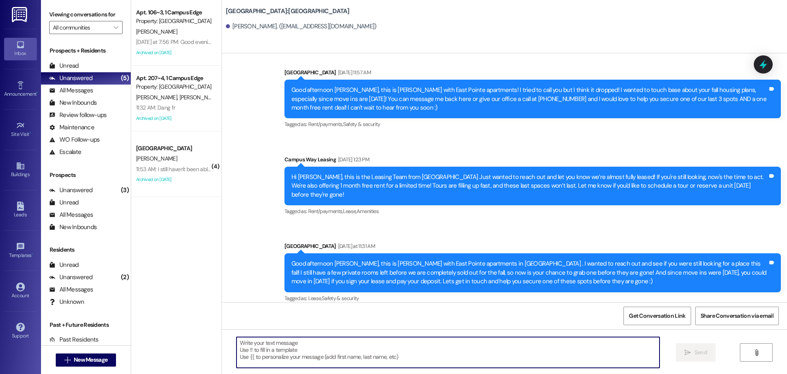
click at [311, 349] on textarea at bounding box center [448, 352] width 423 height 31
paste textarea "Good afternoon [PERSON_NAME], this is [PERSON_NAME] with East Pointe apartments…"
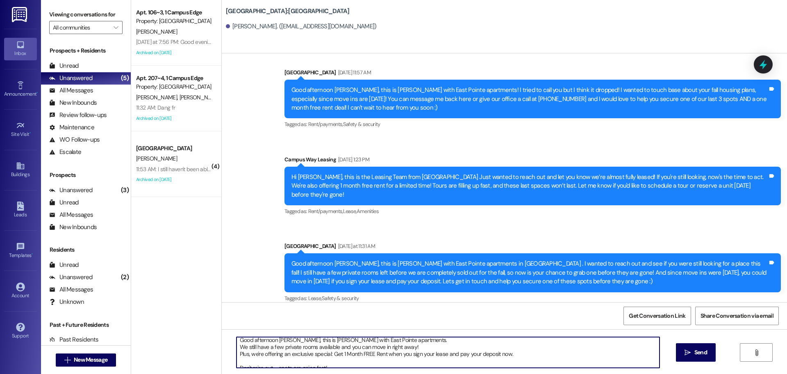
scroll to position [0, 0]
click at [280, 344] on textarea "Good afternoon [PERSON_NAME], this is [PERSON_NAME] with East Pointe apartments…" at bounding box center [448, 352] width 423 height 31
type textarea "Good afternoon [PERSON_NAME], this is [PERSON_NAME] with East Pointe apartments…"
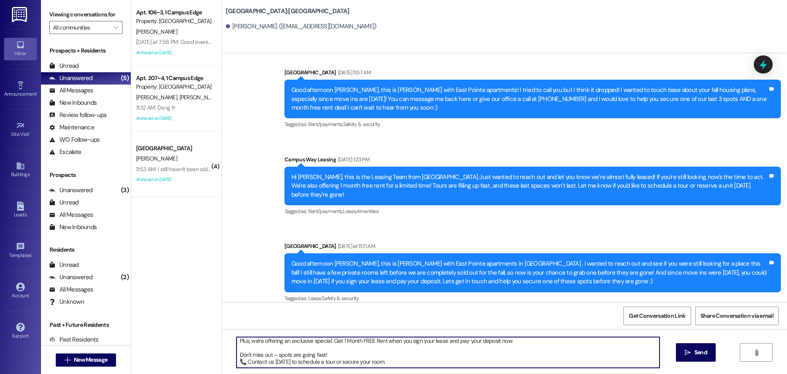
drag, startPoint x: 233, startPoint y: 345, endPoint x: 378, endPoint y: 360, distance: 146.3
click at [378, 360] on textarea "Good afternoon [PERSON_NAME], this is [PERSON_NAME] with East Pointe apartments…" at bounding box center [448, 352] width 423 height 31
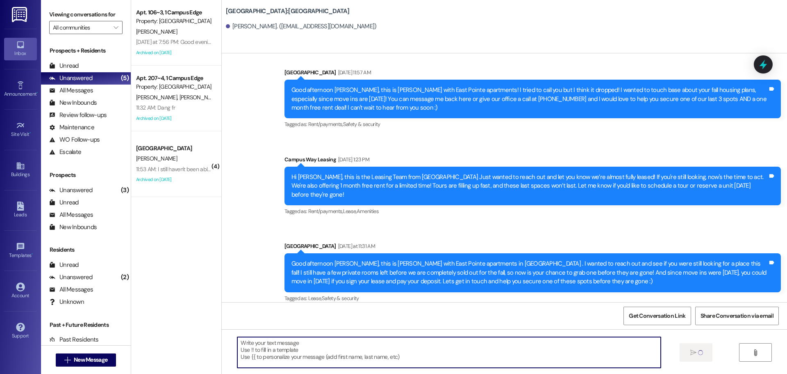
scroll to position [186, 0]
